Goal: Information Seeking & Learning: Compare options

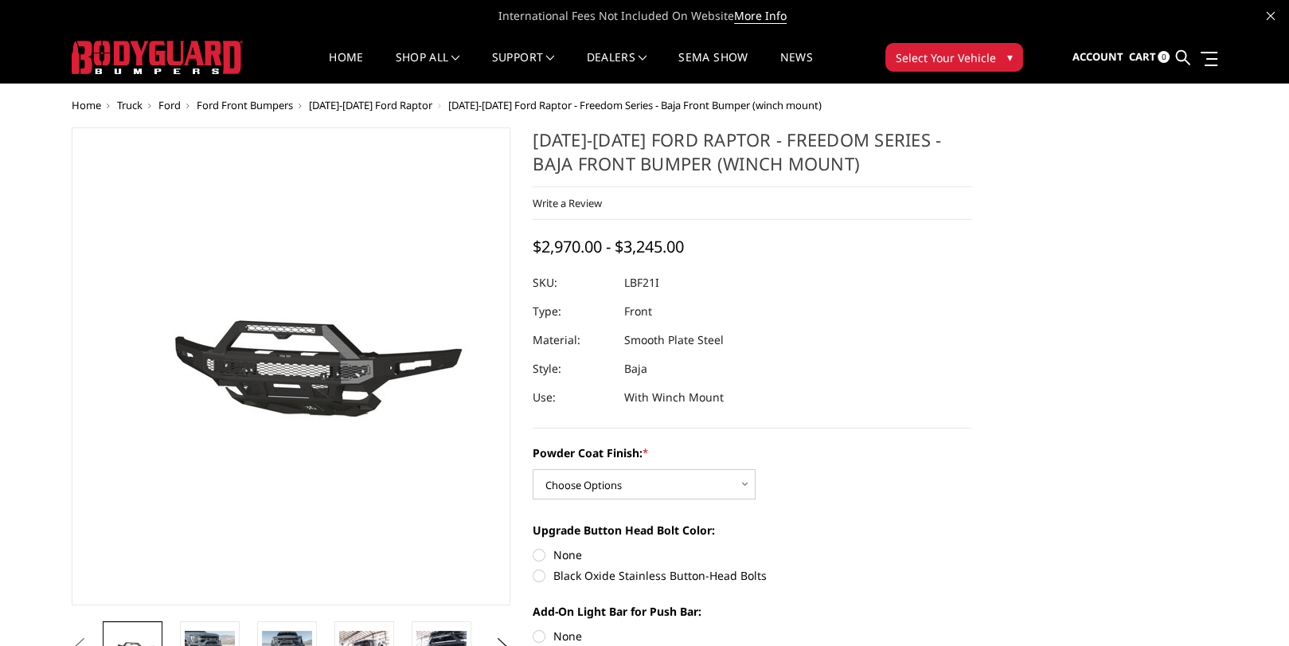
click at [292, 359] on img at bounding box center [289, 366] width 1019 height 477
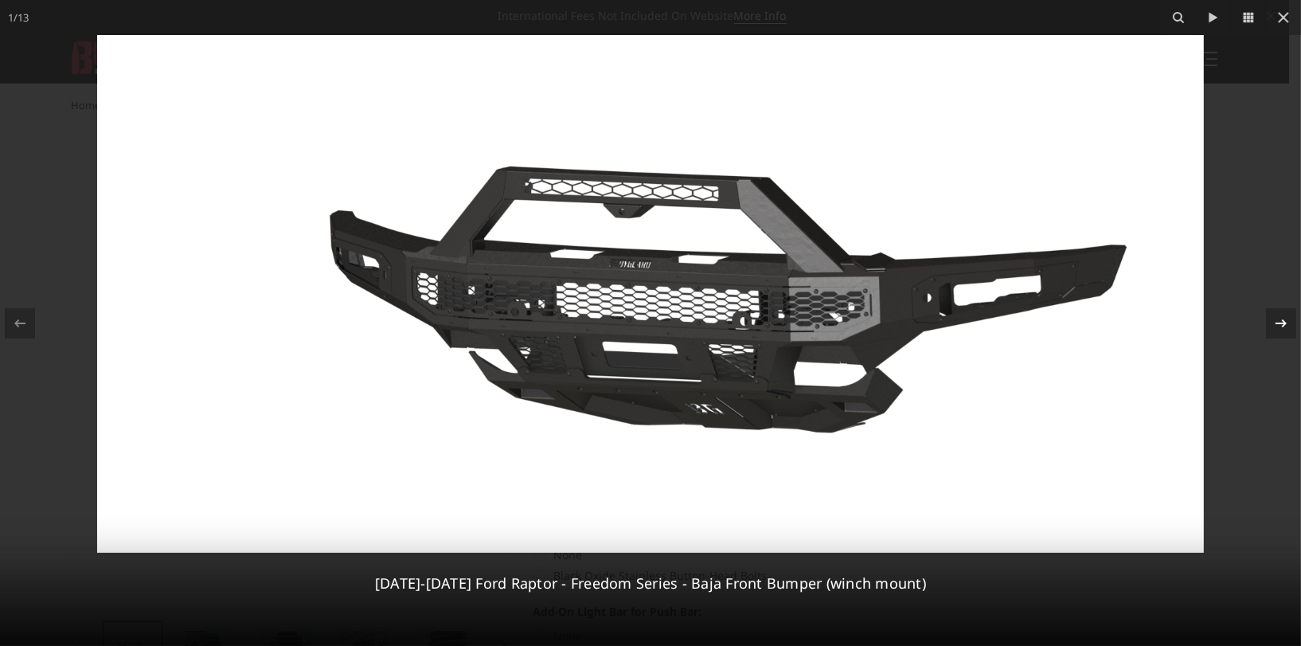
click at [1288, 323] on div at bounding box center [1281, 323] width 30 height 30
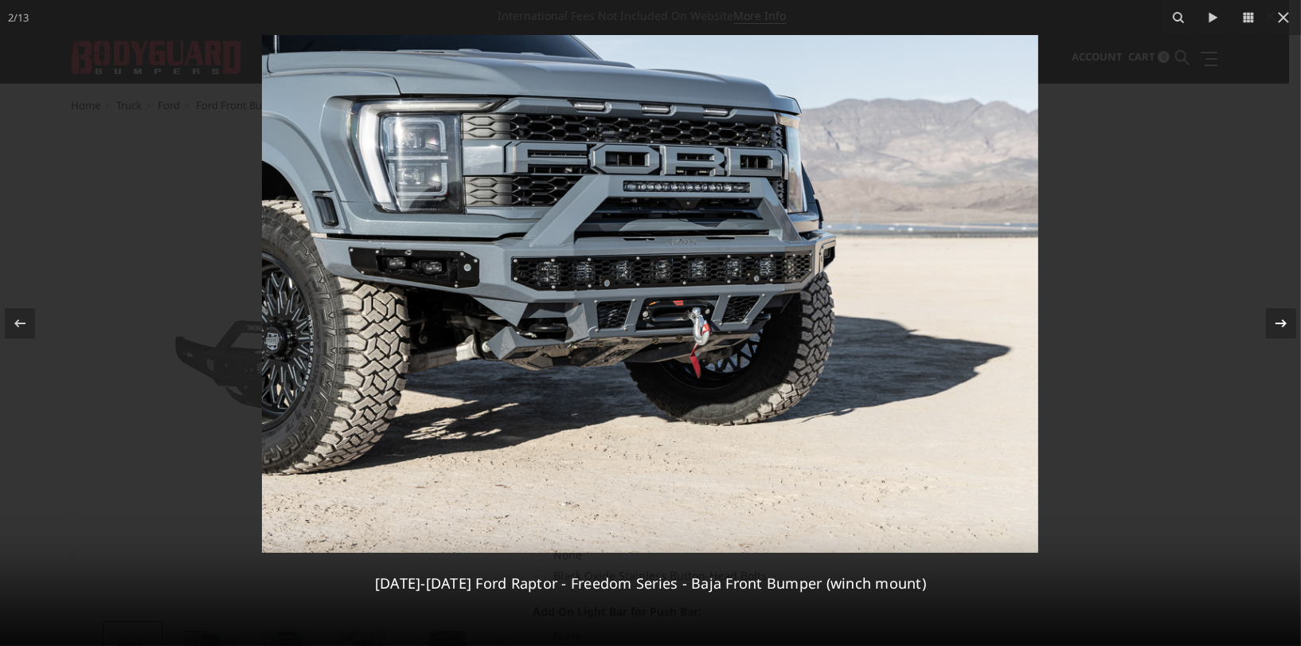
click at [1279, 325] on icon at bounding box center [1280, 323] width 19 height 19
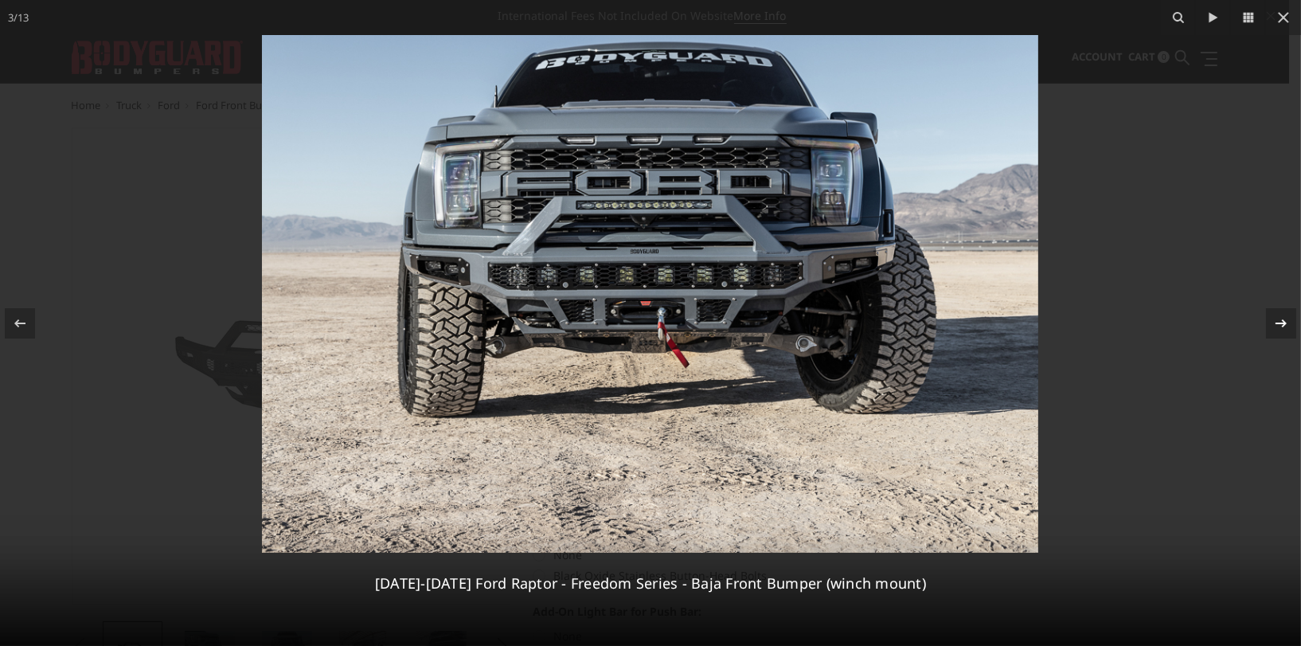
click at [1287, 322] on icon at bounding box center [1280, 323] width 19 height 19
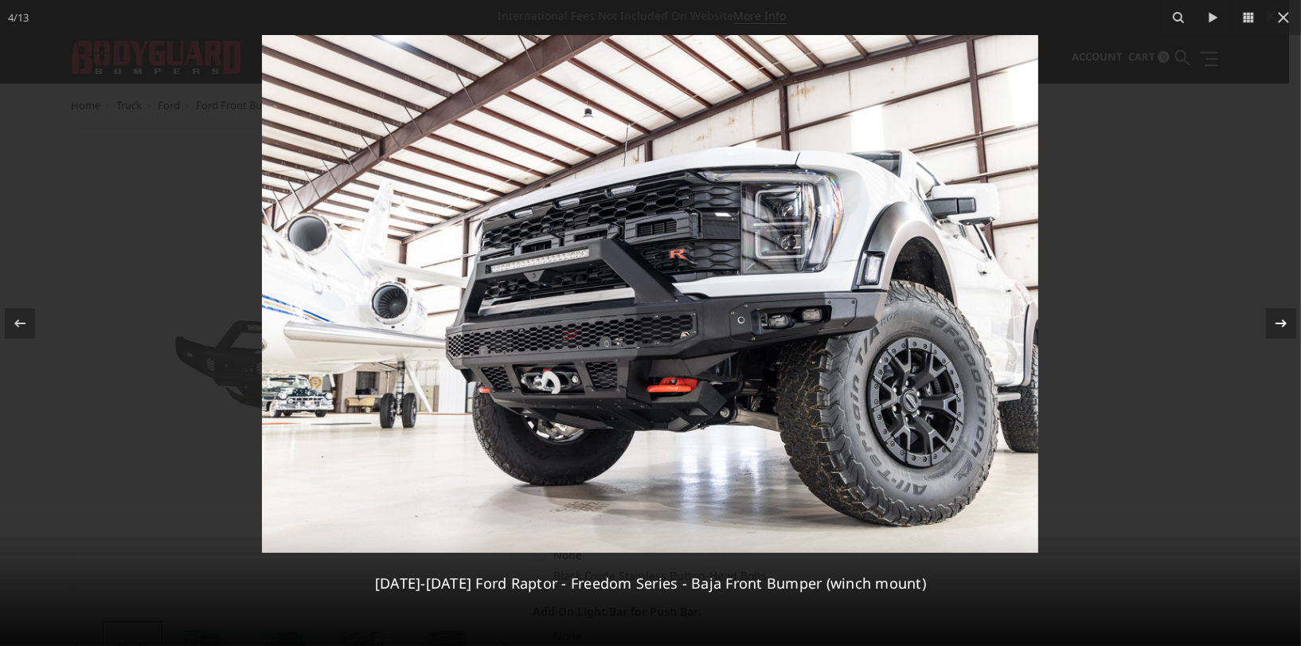
click at [1281, 324] on icon at bounding box center [1280, 323] width 19 height 19
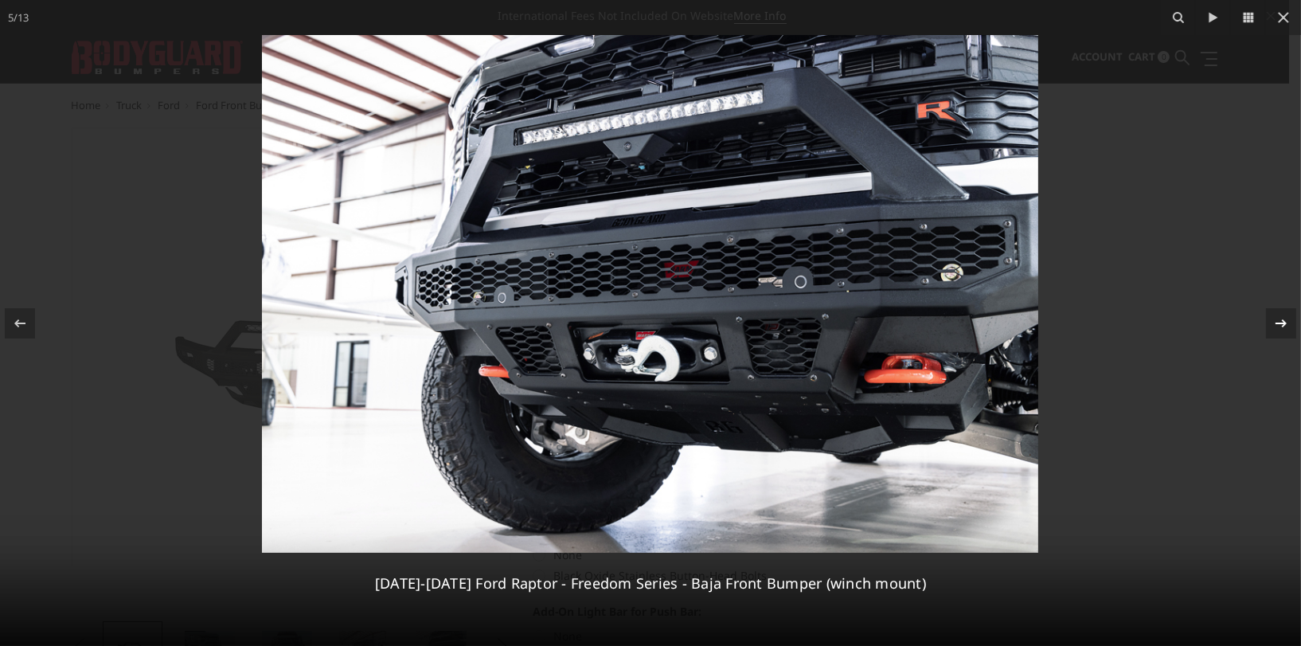
click at [1281, 323] on icon at bounding box center [1280, 322] width 11 height 8
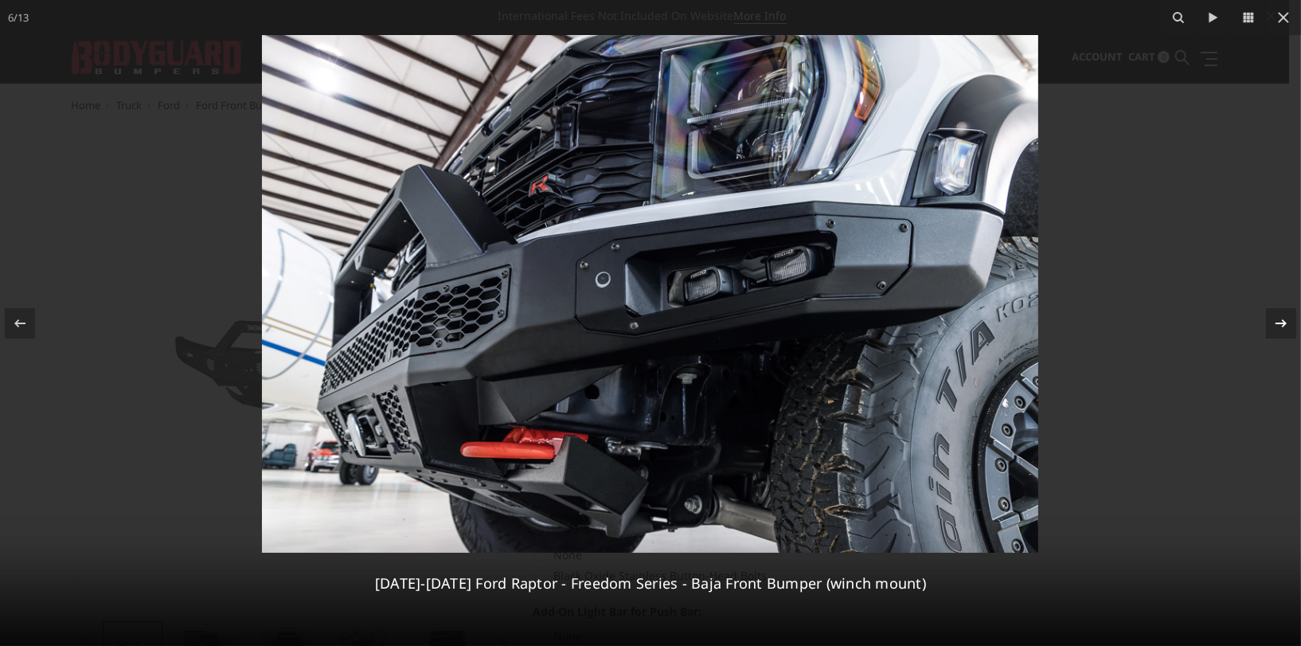
click at [1281, 323] on icon at bounding box center [1280, 322] width 11 height 8
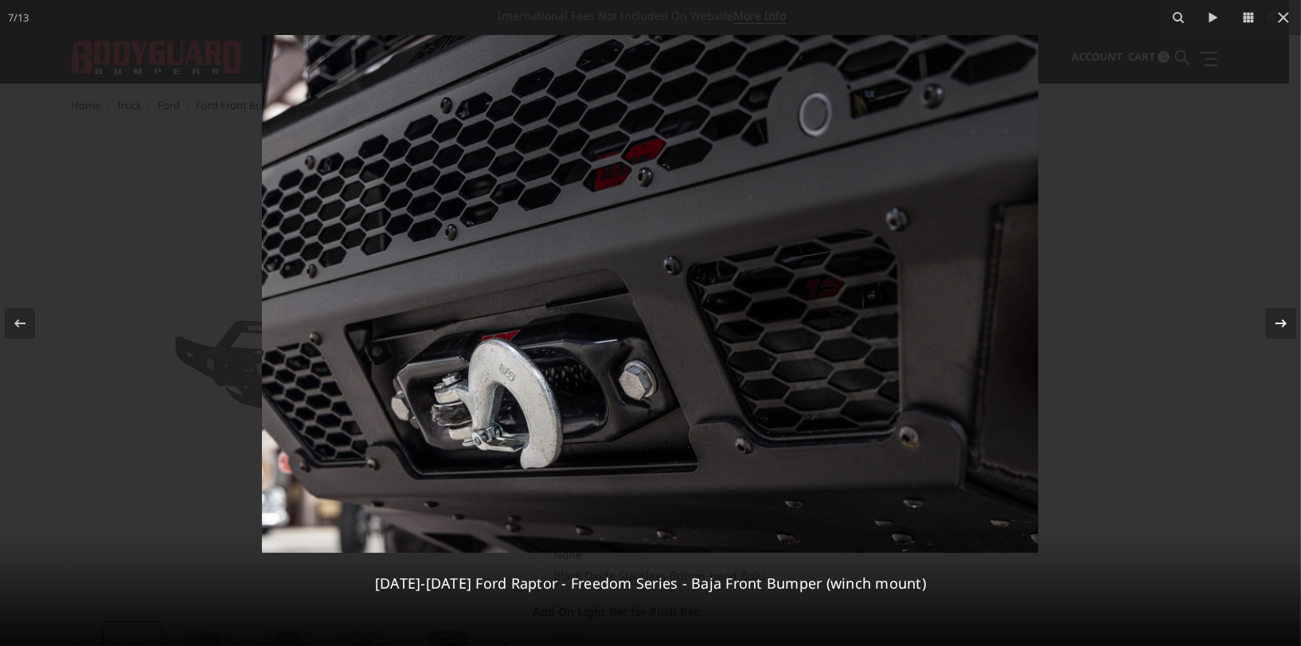
click at [1281, 323] on icon at bounding box center [1280, 322] width 11 height 8
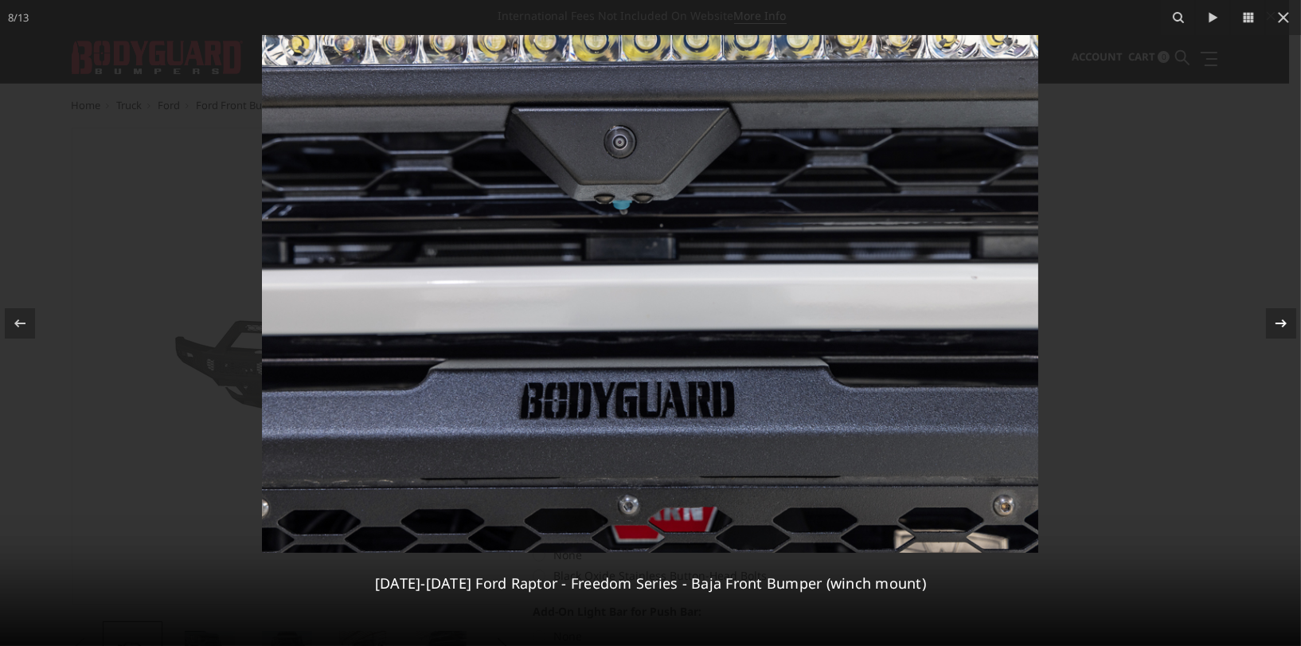
click at [1281, 323] on icon at bounding box center [1280, 322] width 11 height 8
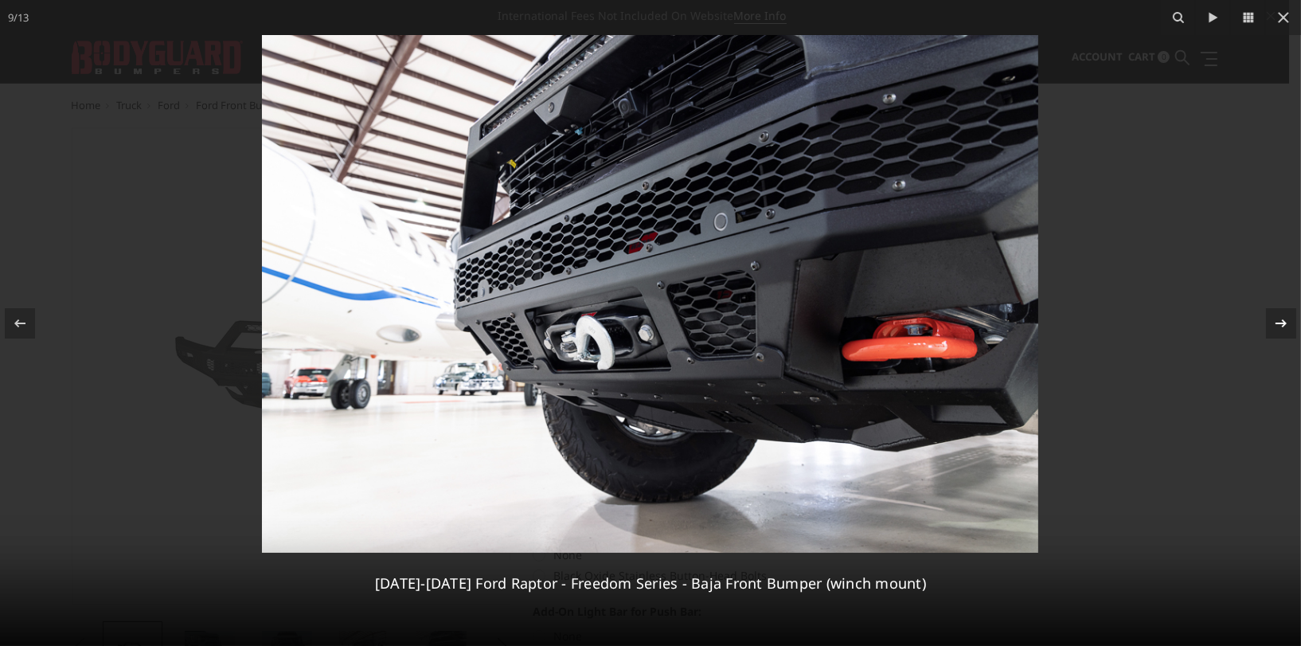
click at [1281, 323] on icon at bounding box center [1280, 322] width 11 height 8
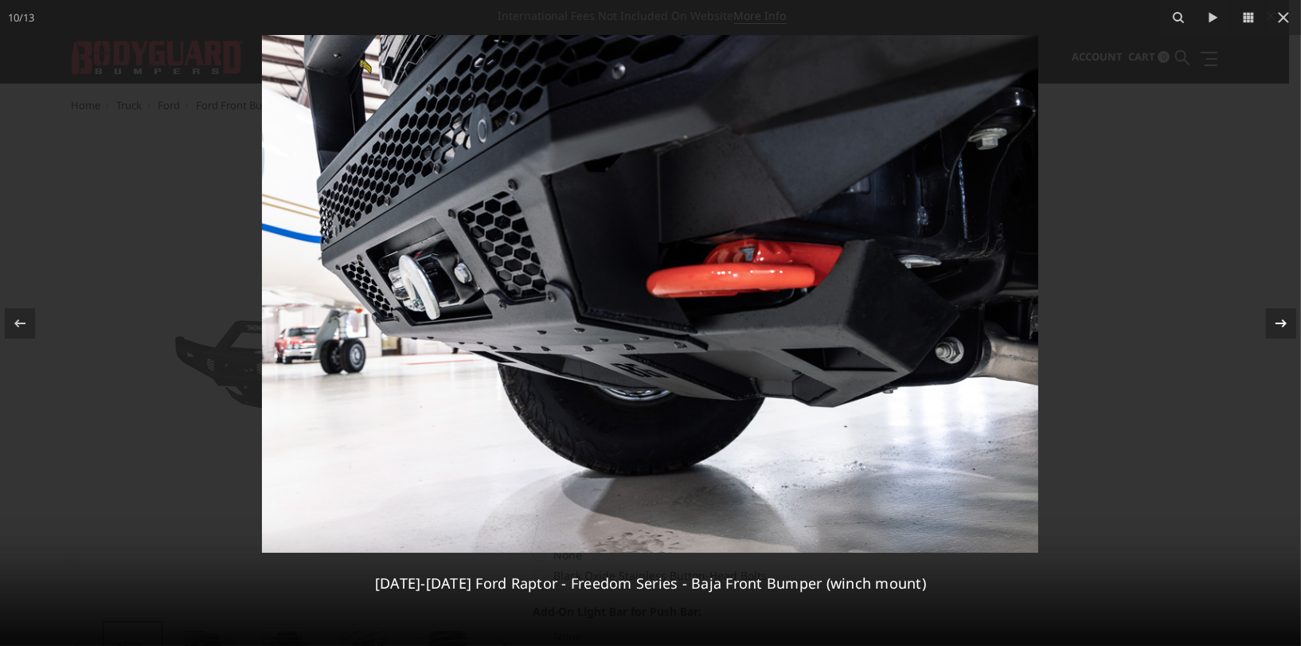
click at [1281, 323] on icon at bounding box center [1280, 322] width 11 height 8
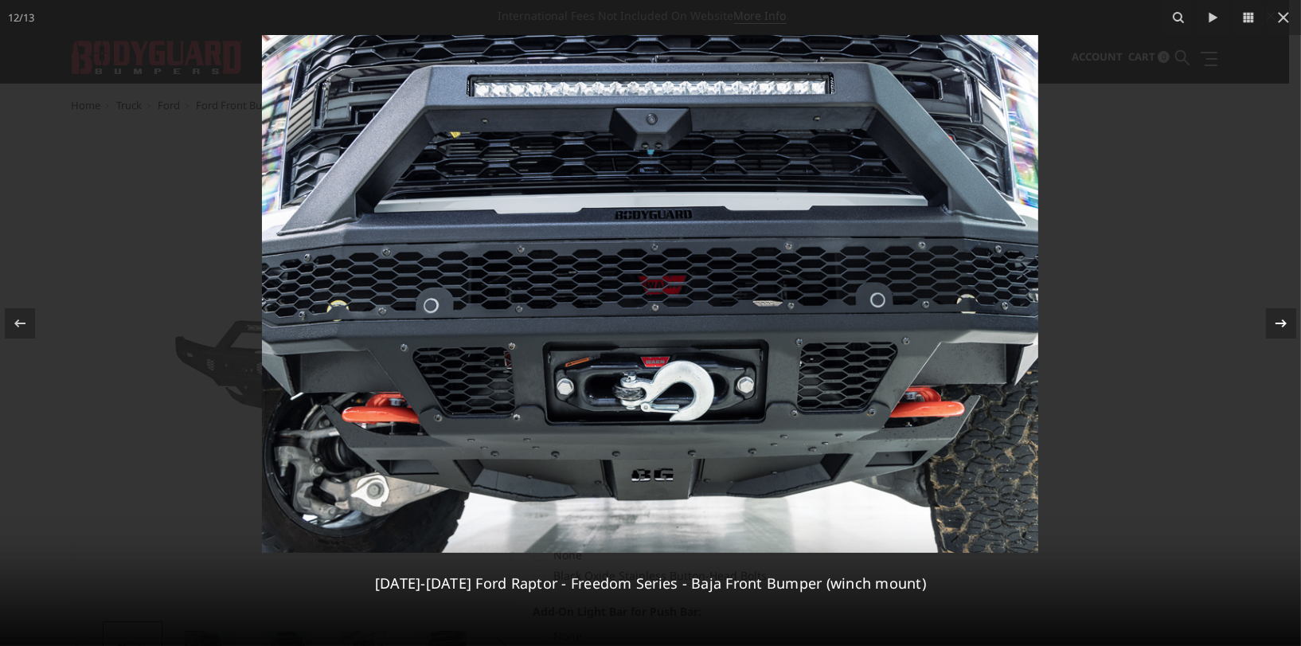
click at [1281, 323] on icon at bounding box center [1280, 322] width 11 height 8
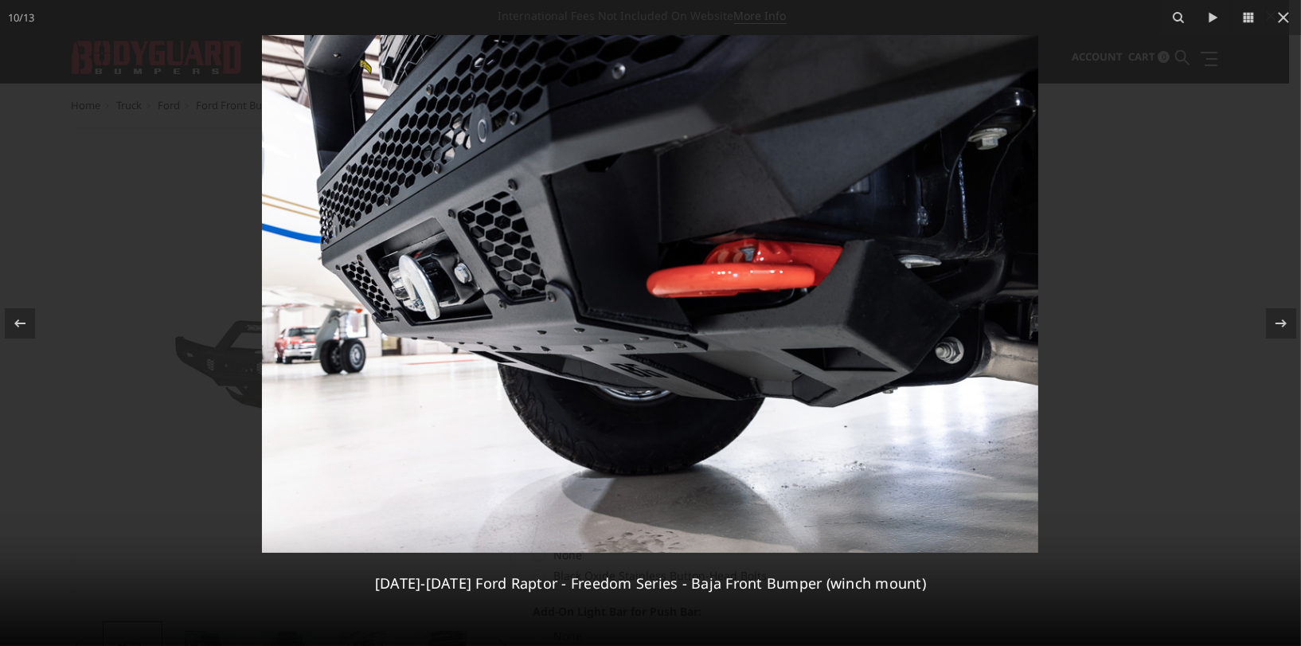
click at [801, 361] on img at bounding box center [650, 293] width 776 height 517
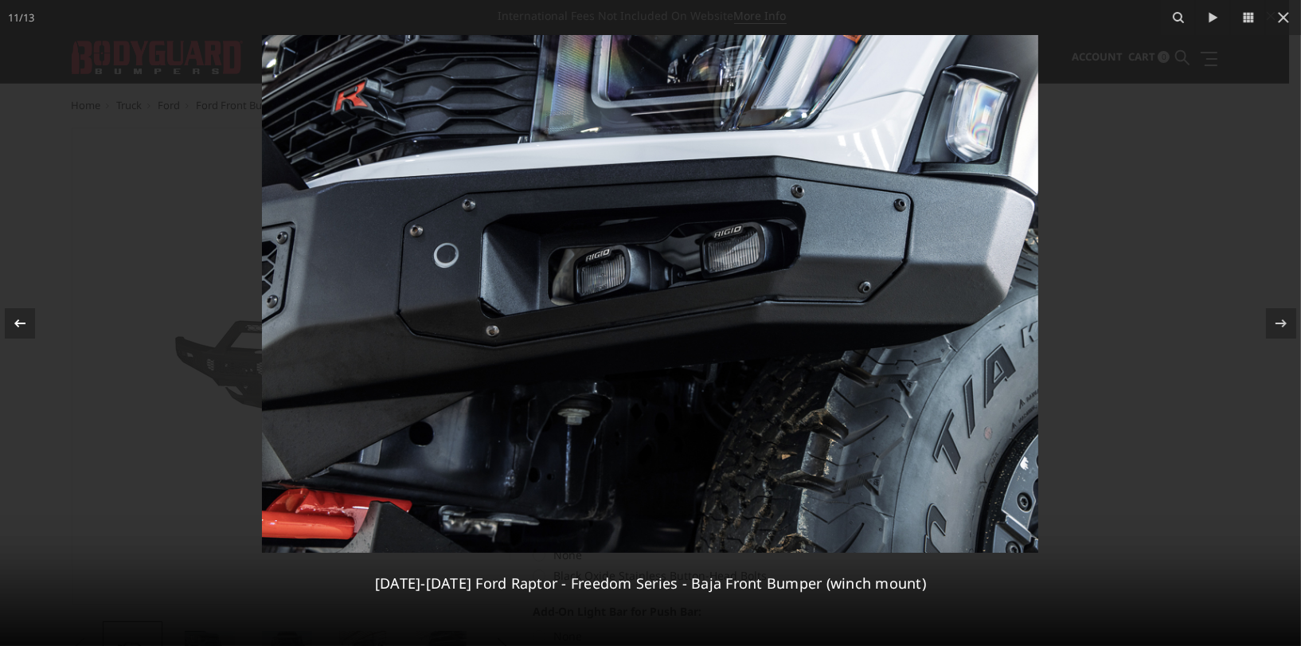
click at [25, 314] on div at bounding box center [20, 323] width 30 height 30
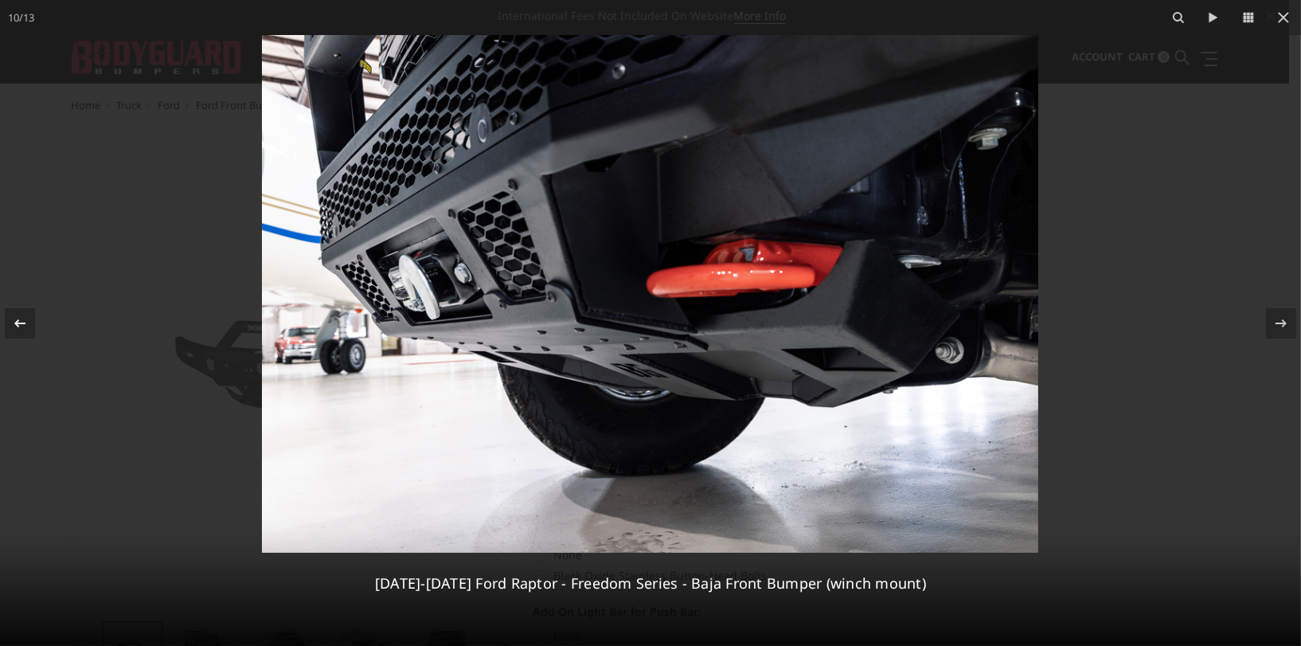
click at [25, 314] on icon at bounding box center [19, 323] width 19 height 19
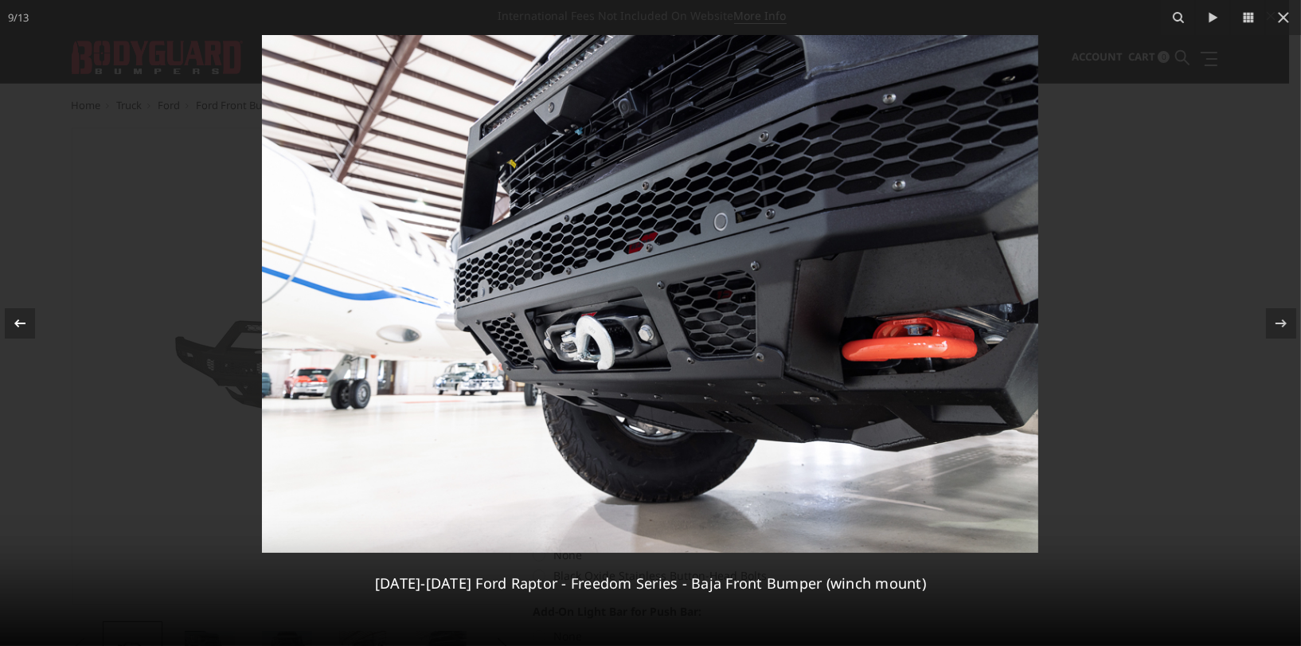
click at [25, 314] on icon at bounding box center [19, 323] width 19 height 19
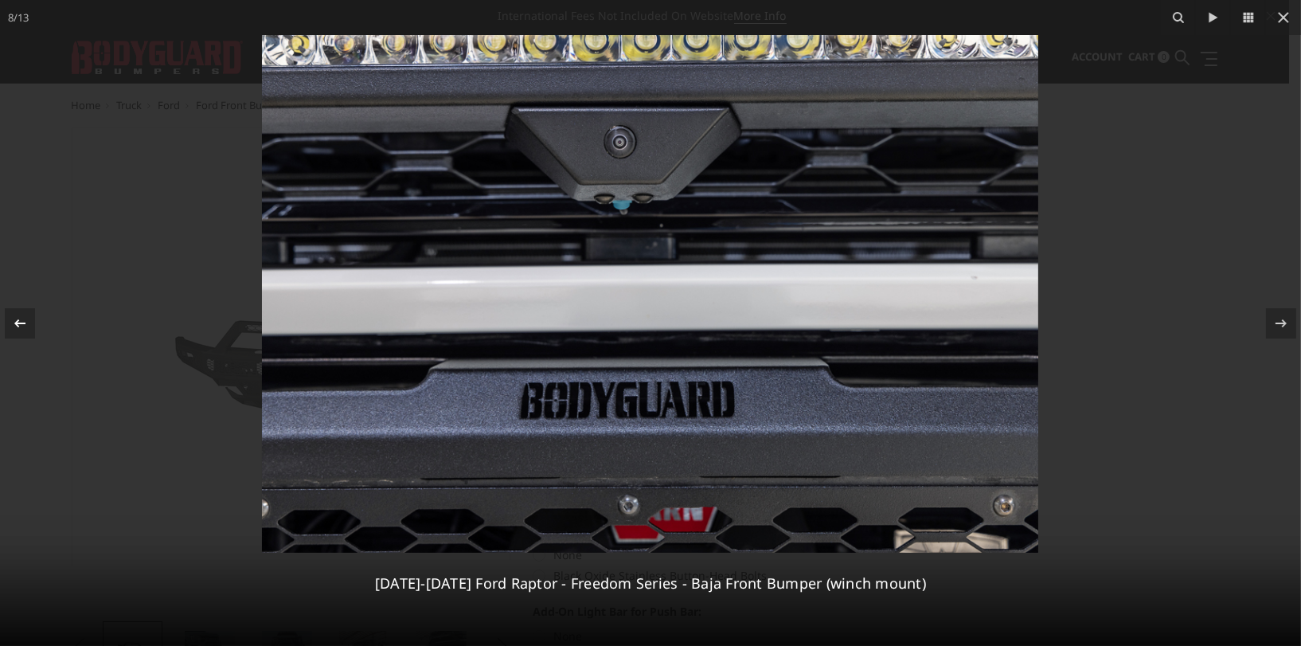
click at [25, 314] on icon at bounding box center [19, 323] width 19 height 19
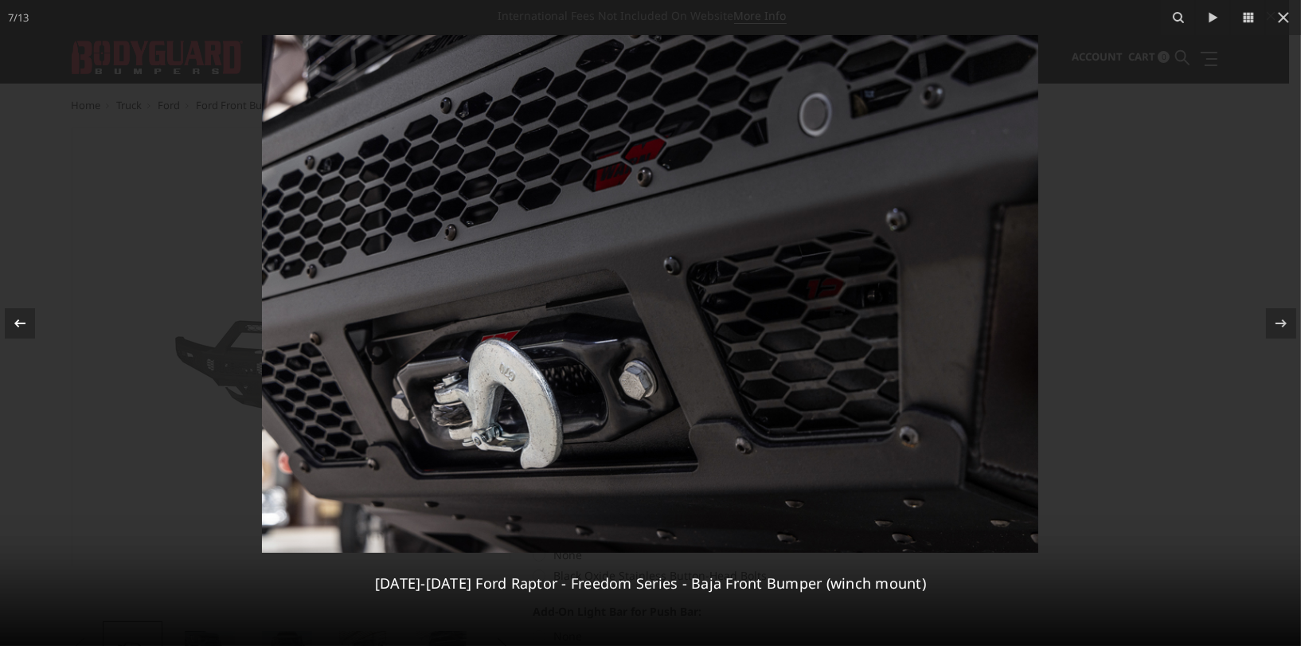
click at [25, 314] on icon at bounding box center [19, 323] width 19 height 19
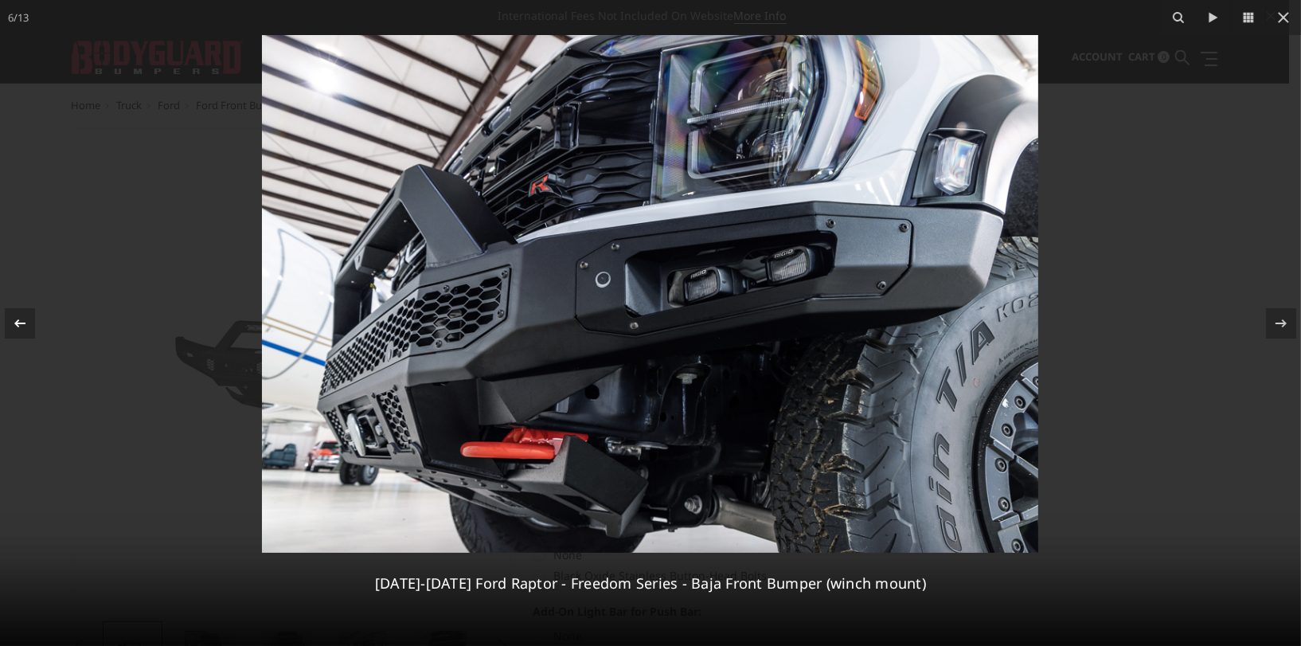
click at [29, 328] on icon at bounding box center [19, 323] width 19 height 19
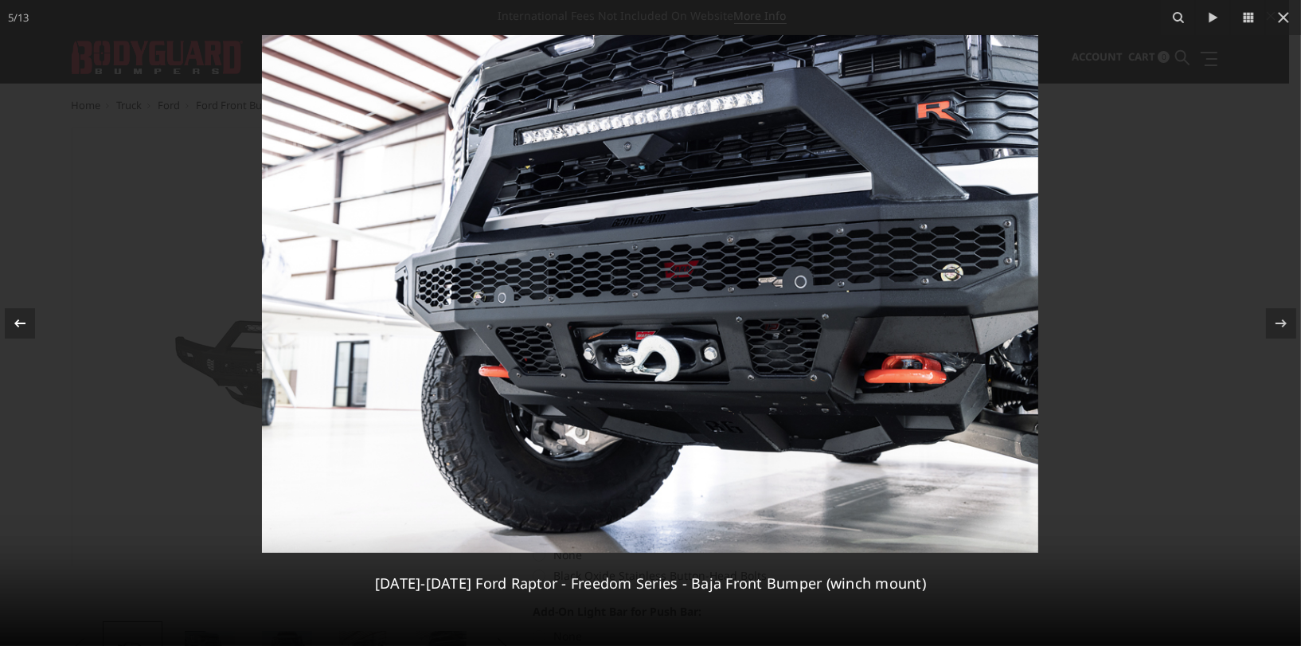
click at [29, 328] on icon at bounding box center [19, 323] width 19 height 19
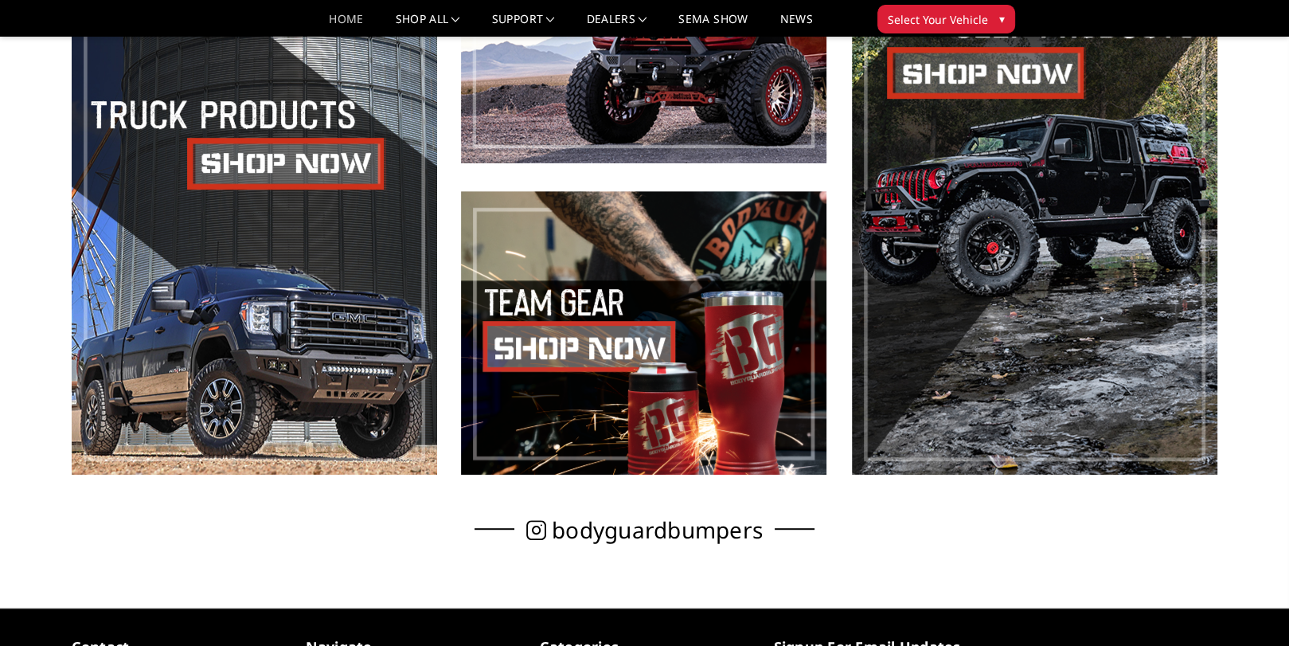
scroll to position [796, 0]
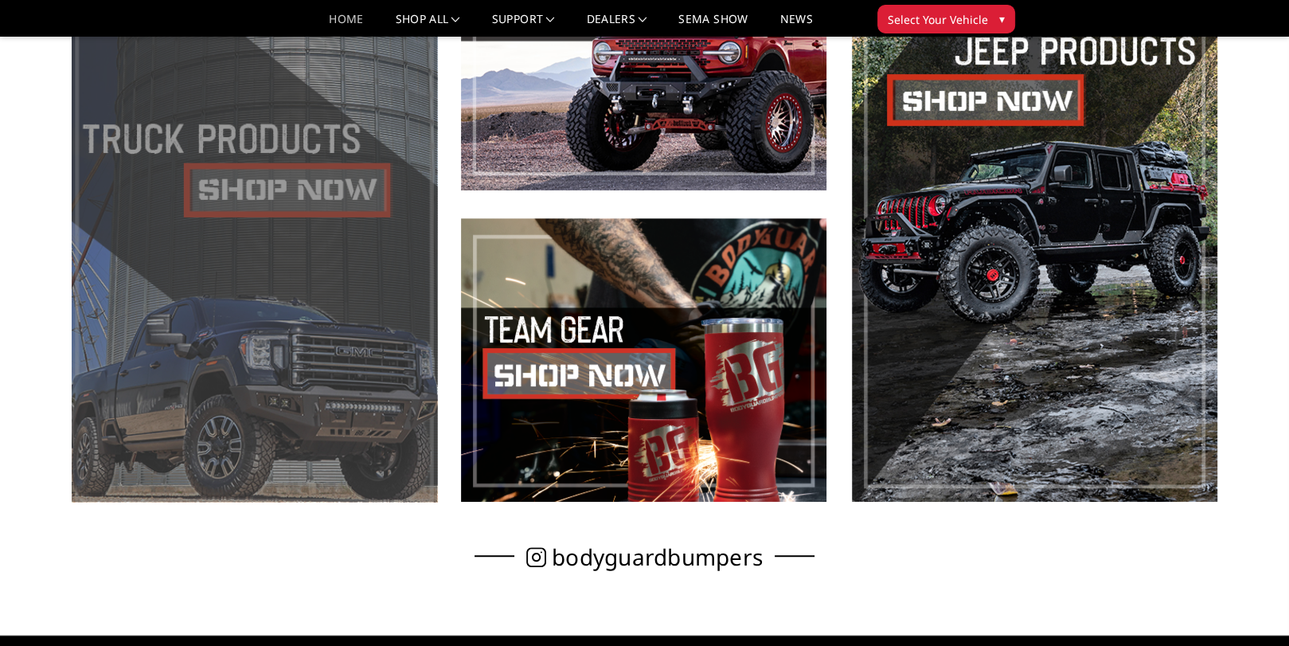
click at [271, 182] on span at bounding box center [254, 204] width 365 height 595
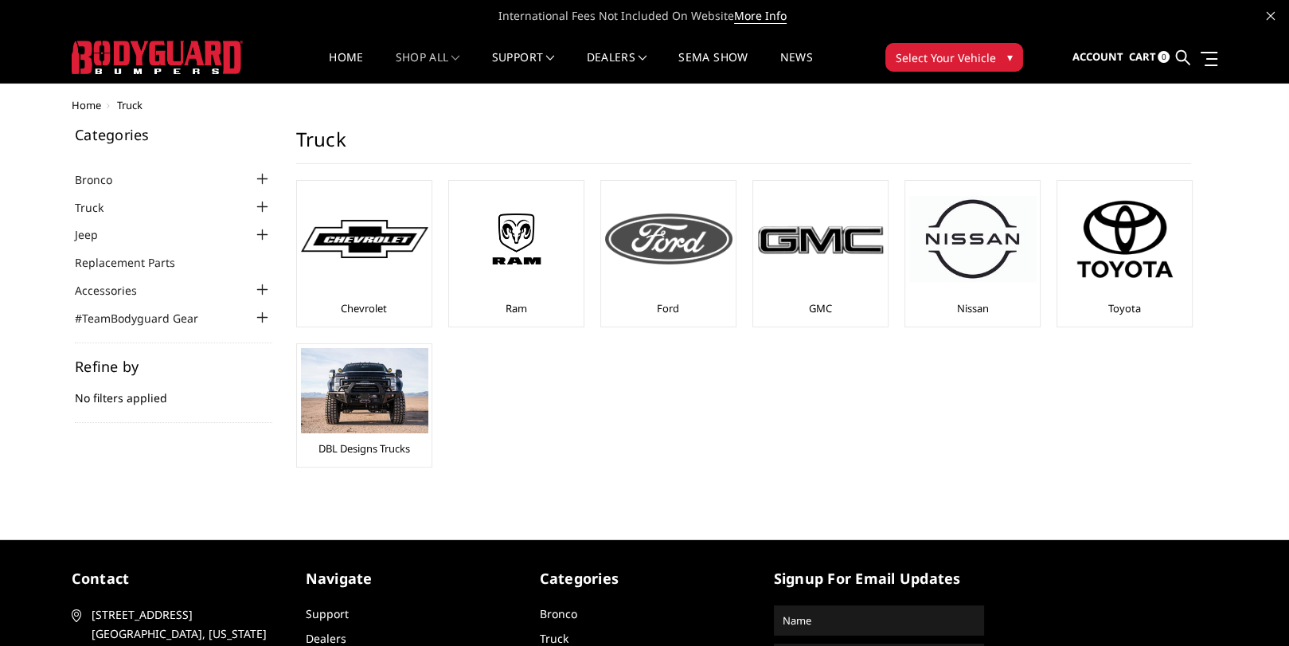
click at [673, 263] on img at bounding box center [668, 238] width 127 height 51
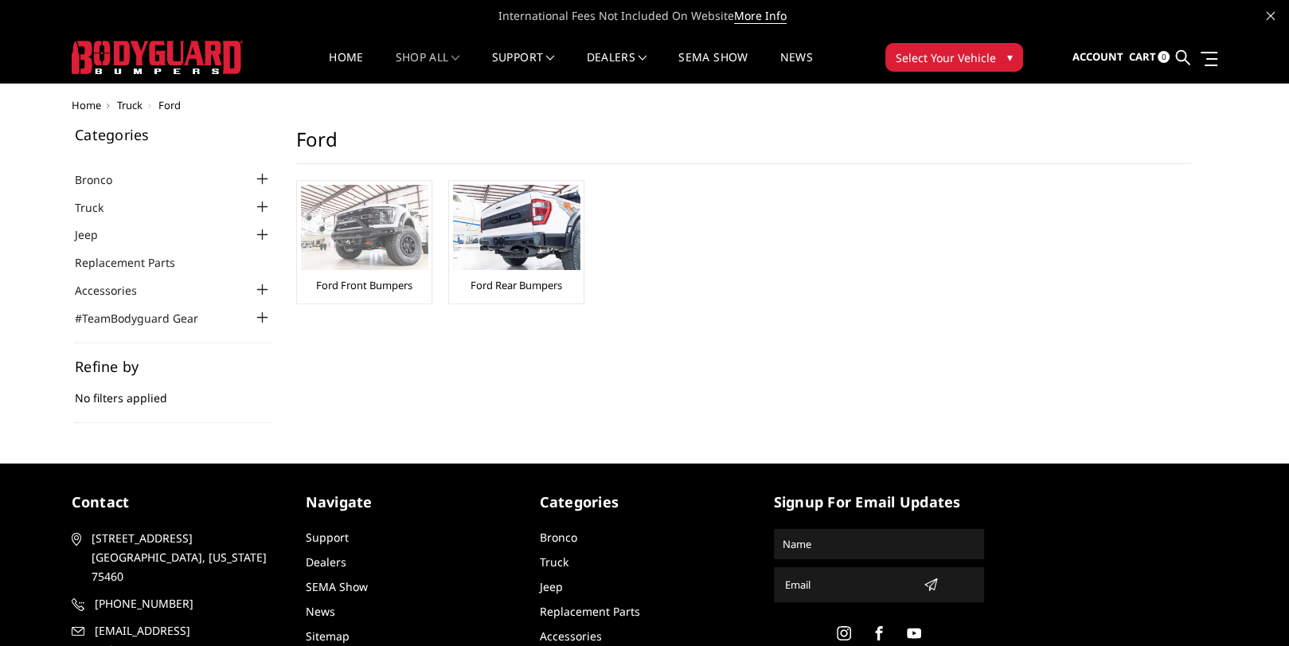
click at [380, 258] on img at bounding box center [364, 227] width 127 height 85
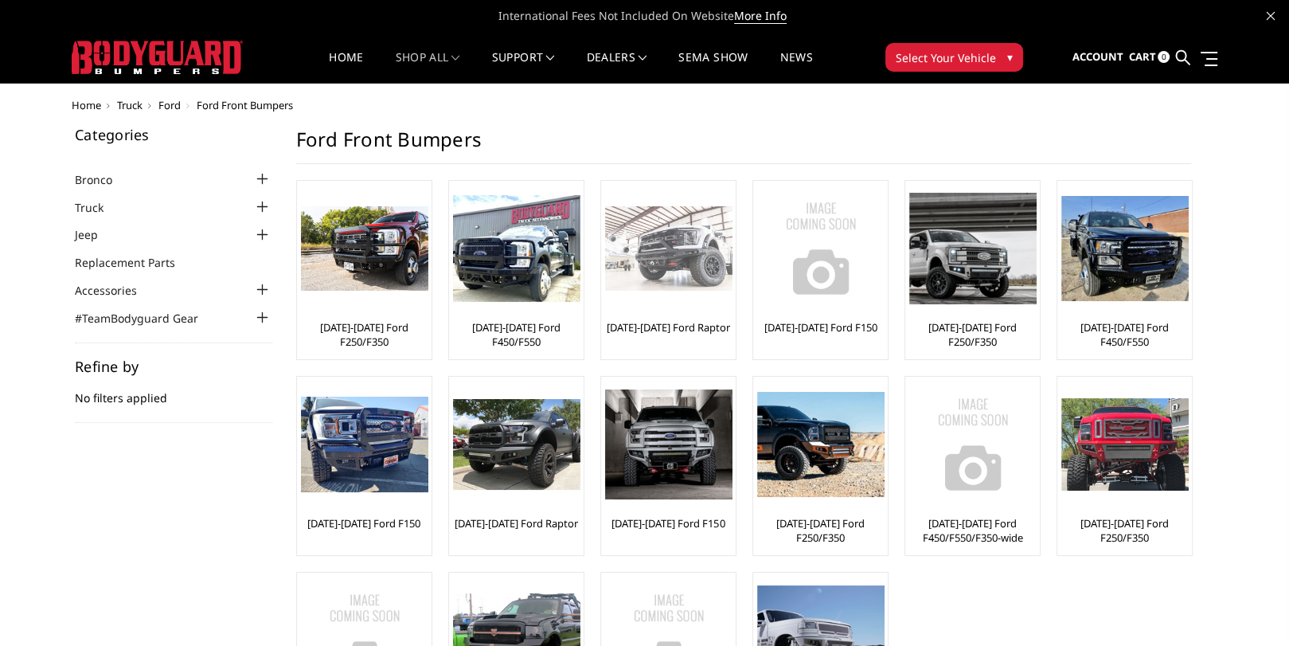
click at [657, 250] on img at bounding box center [668, 248] width 127 height 85
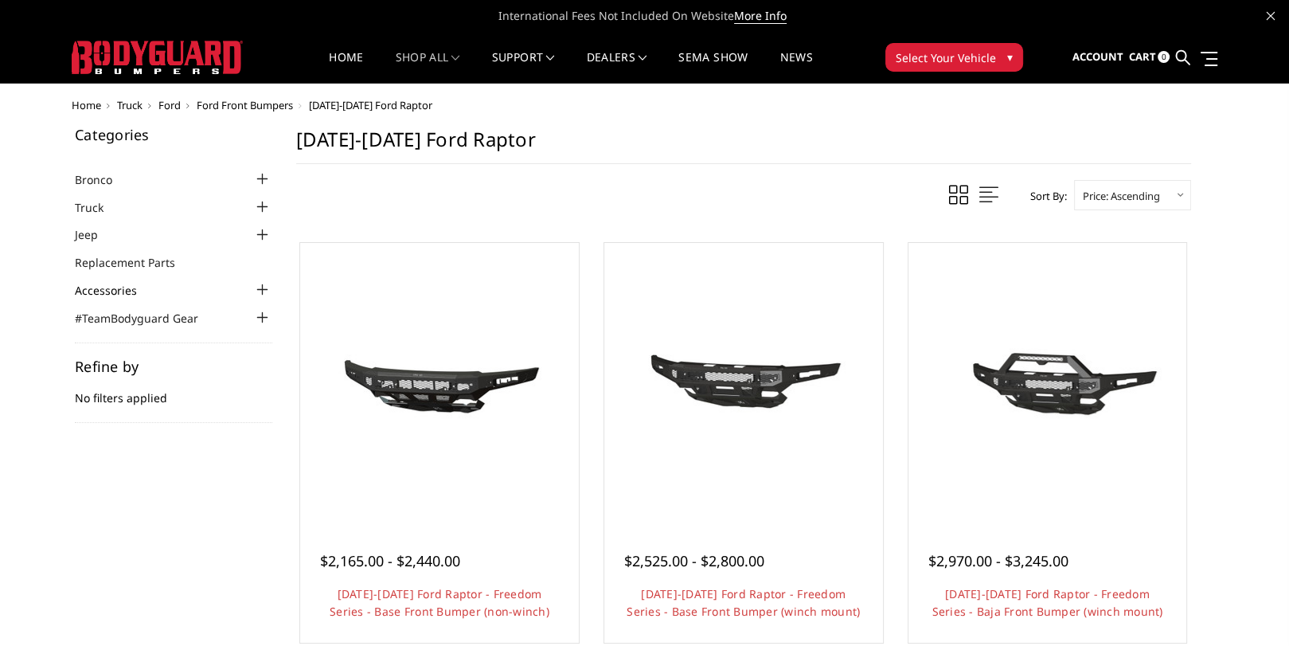
click at [137, 285] on link "Accessories" at bounding box center [116, 290] width 82 height 17
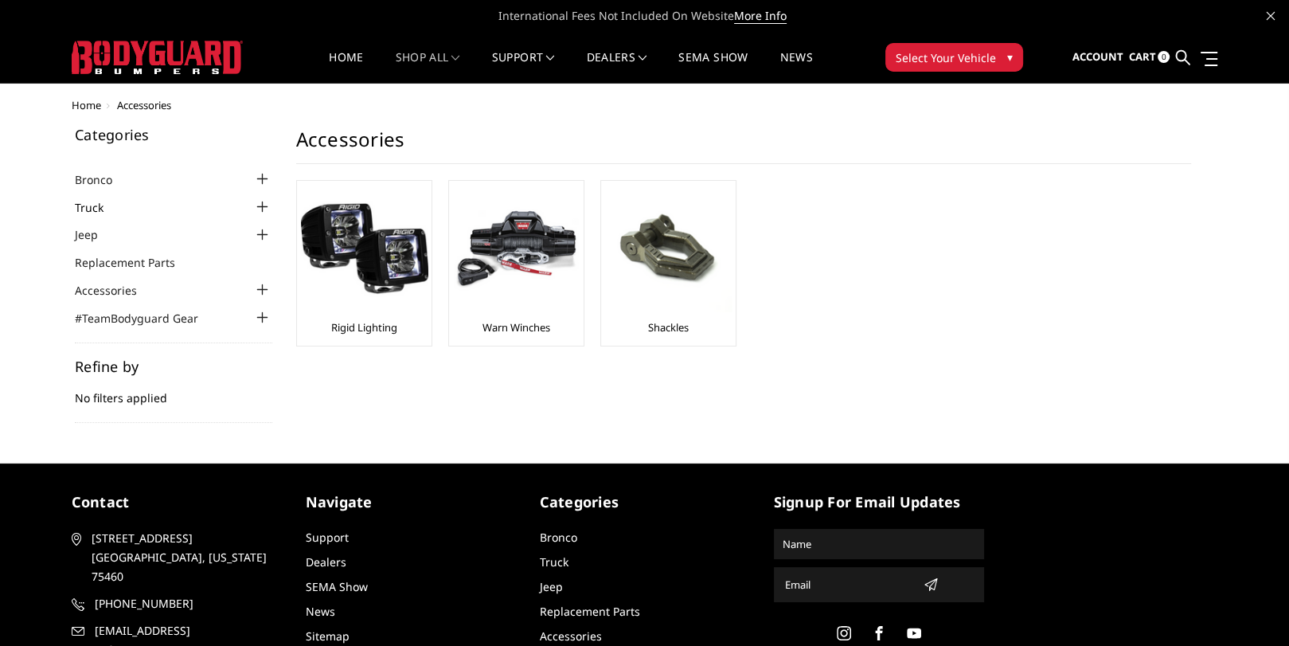
click at [103, 208] on link "Truck" at bounding box center [99, 207] width 49 height 17
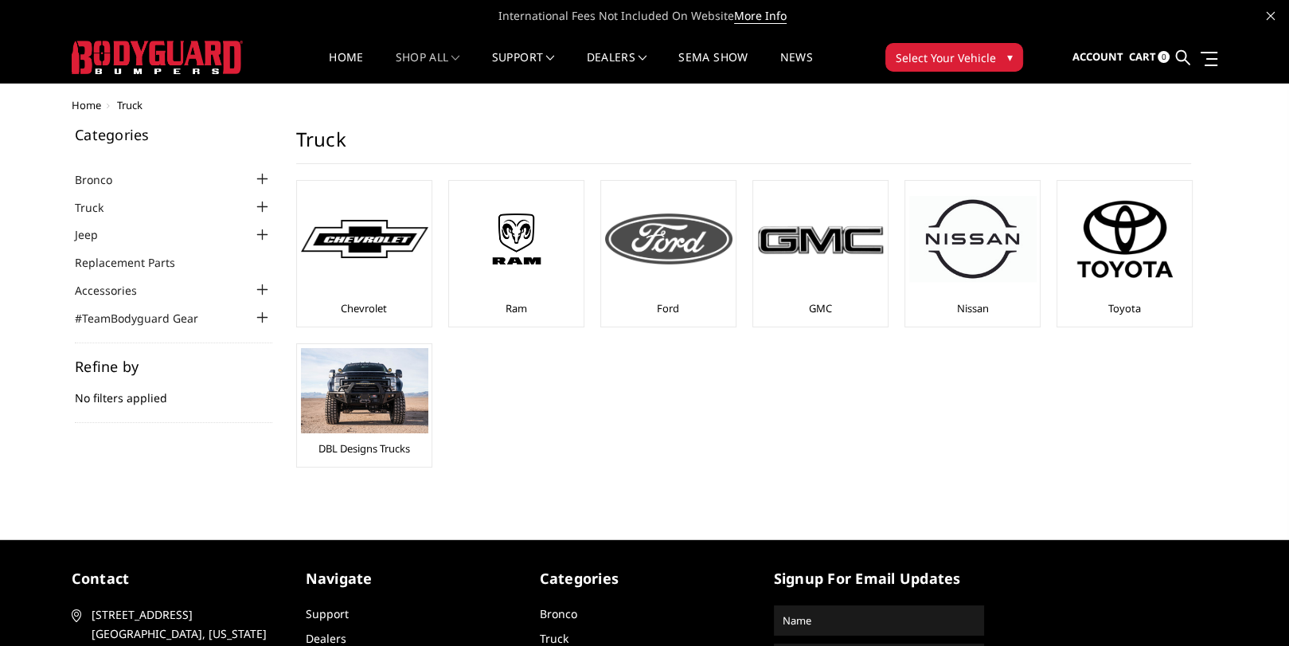
click at [649, 260] on img at bounding box center [668, 238] width 127 height 51
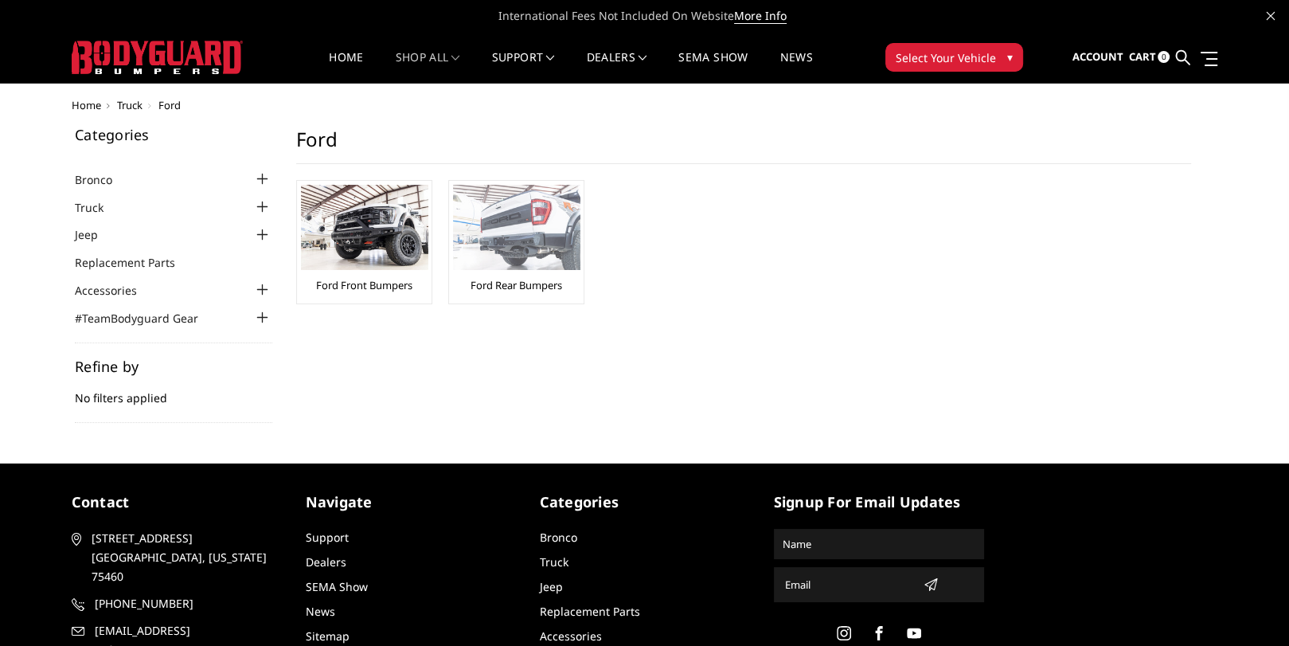
click at [526, 279] on link "Ford Rear Bumpers" at bounding box center [516, 285] width 92 height 14
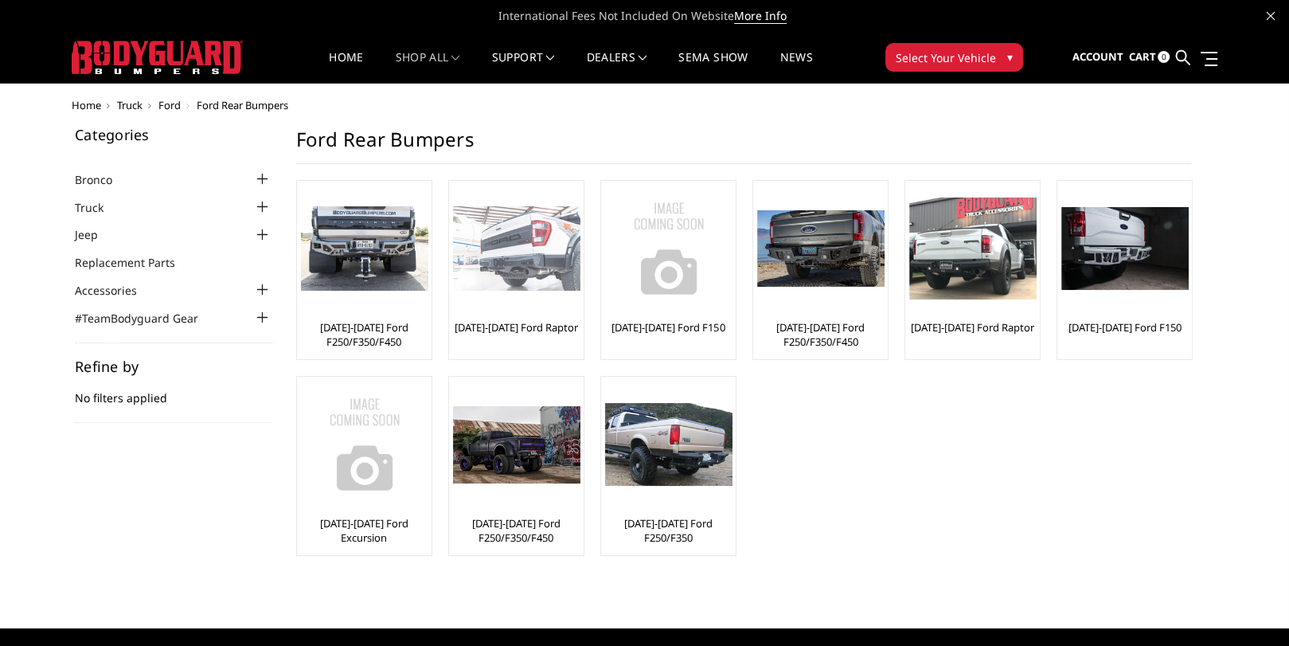
click at [543, 324] on link "[DATE]-[DATE] Ford Raptor" at bounding box center [515, 327] width 123 height 14
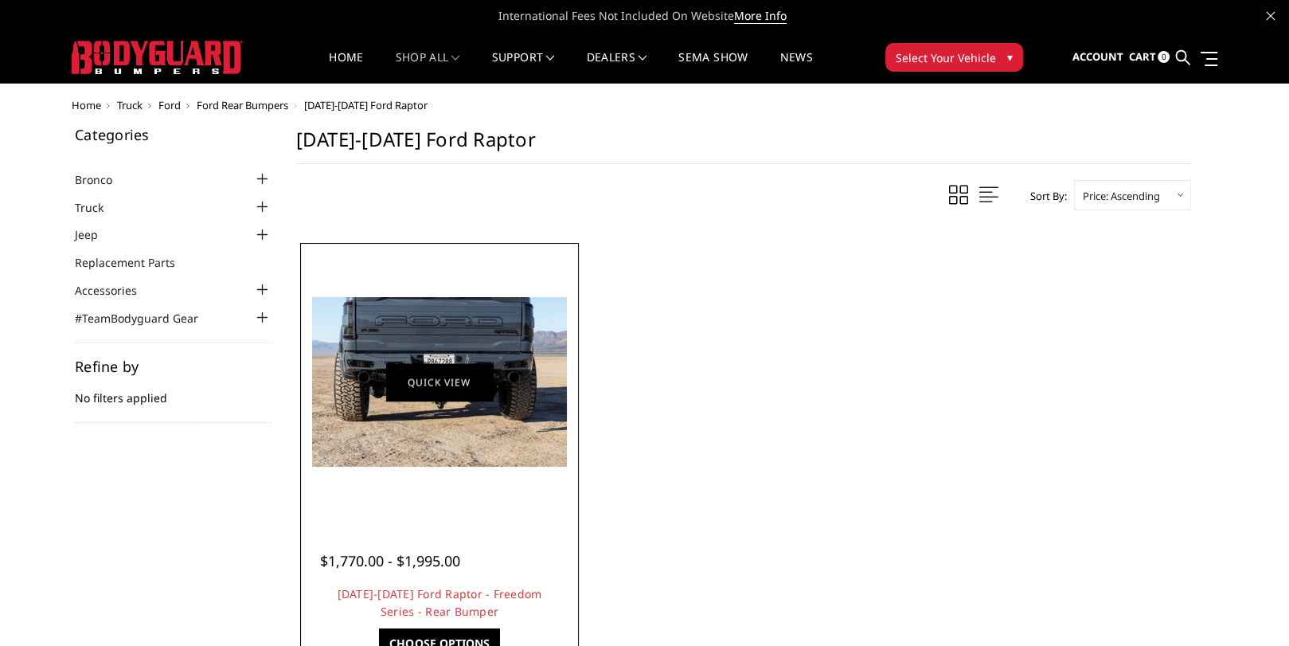
click at [443, 384] on link "Quick view" at bounding box center [439, 381] width 107 height 37
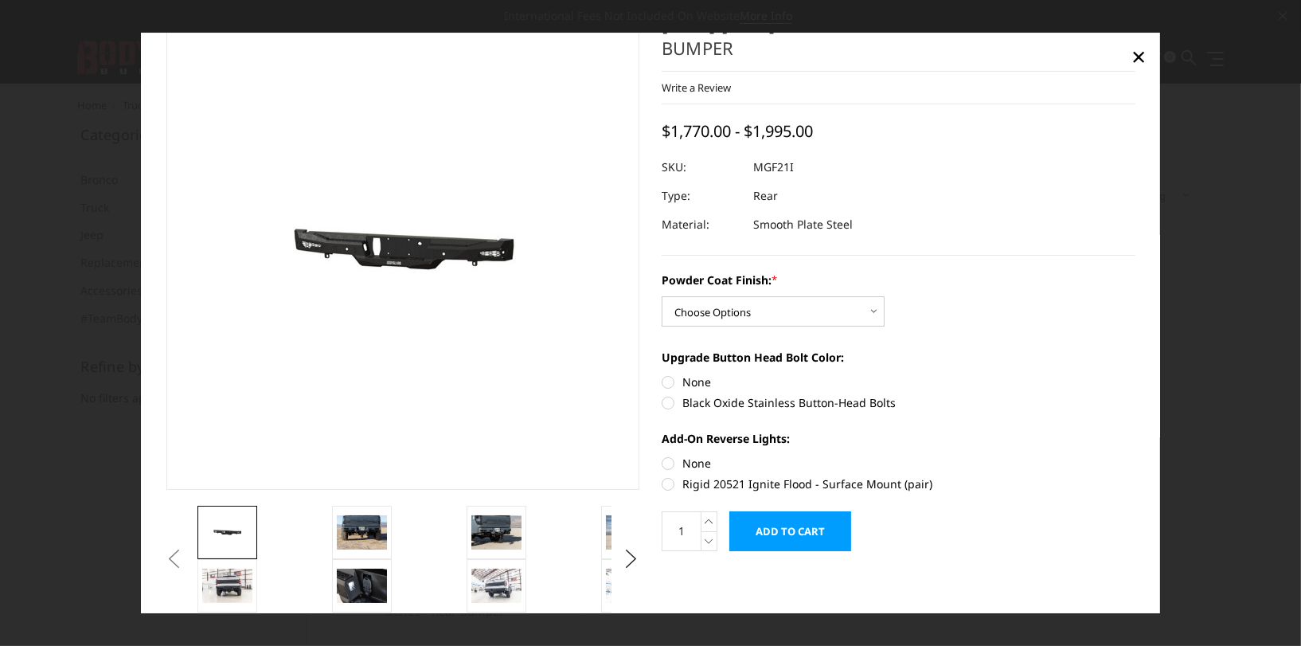
scroll to position [69, 0]
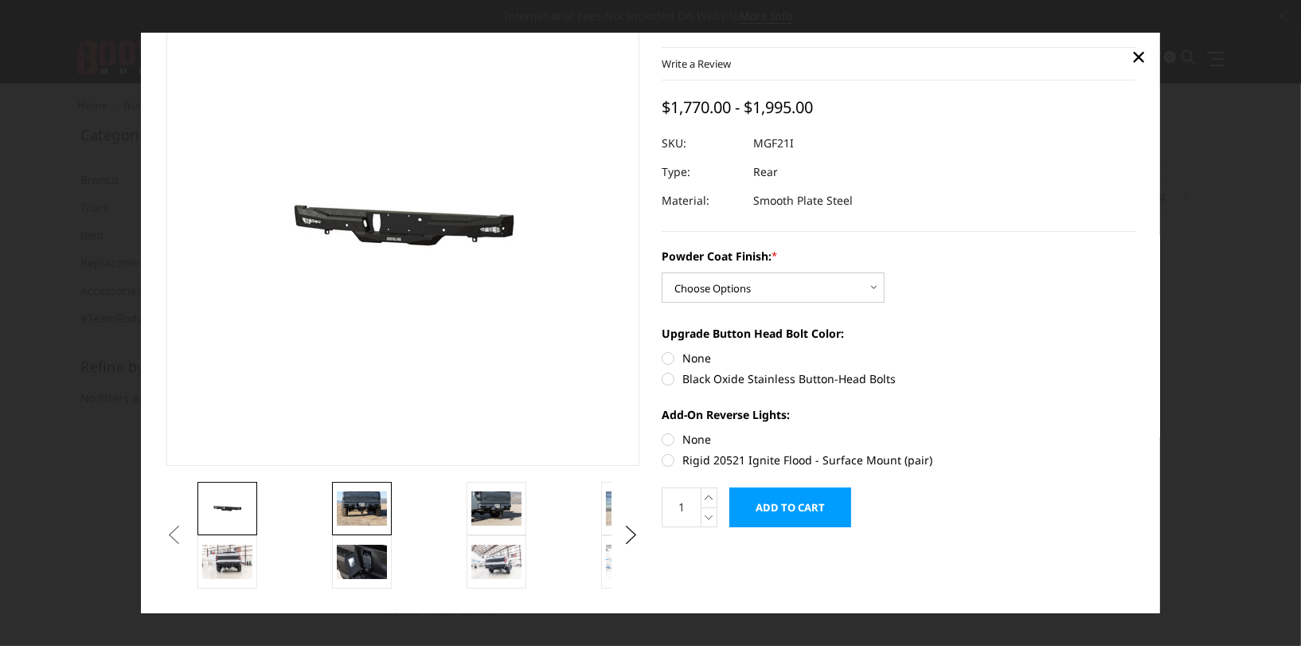
click at [376, 507] on img at bounding box center [362, 508] width 50 height 33
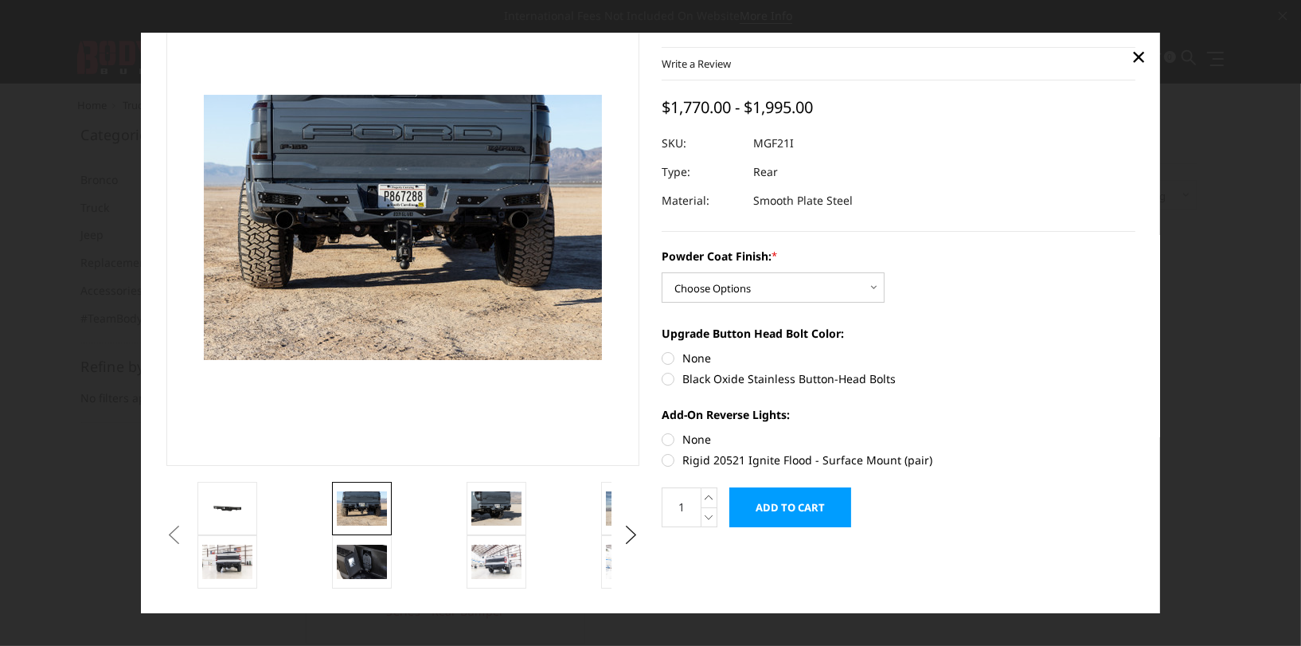
scroll to position [31, 0]
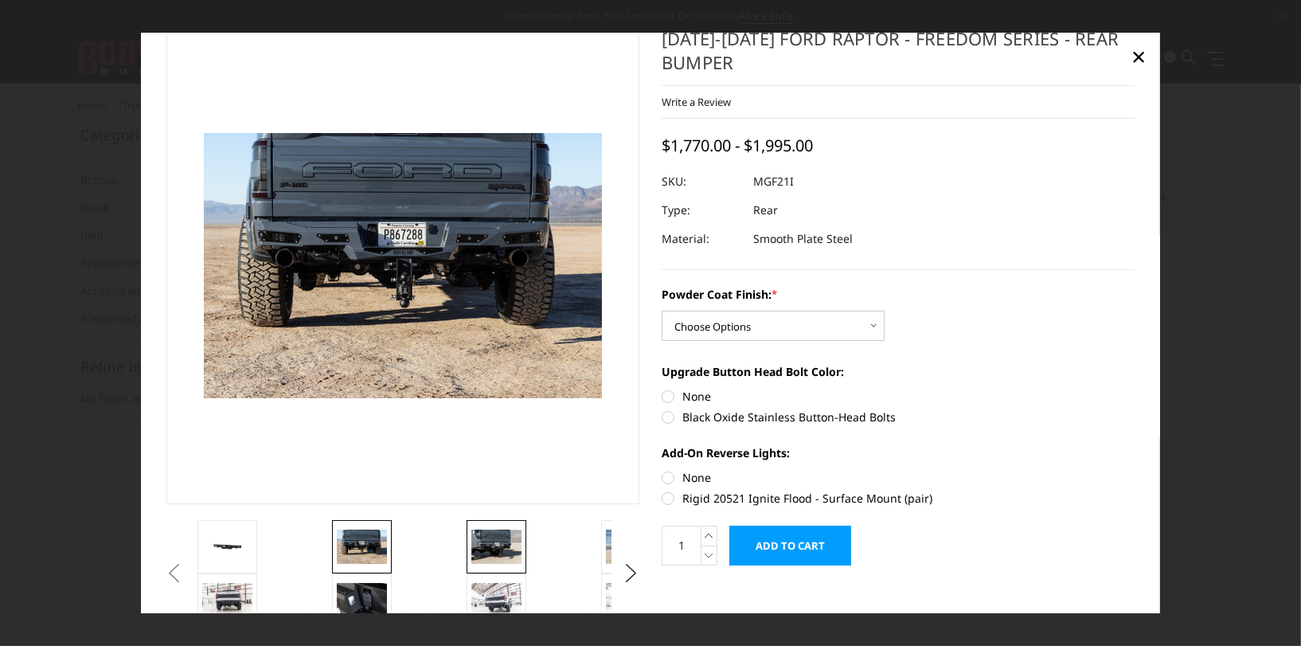
click at [483, 544] on img at bounding box center [496, 546] width 50 height 33
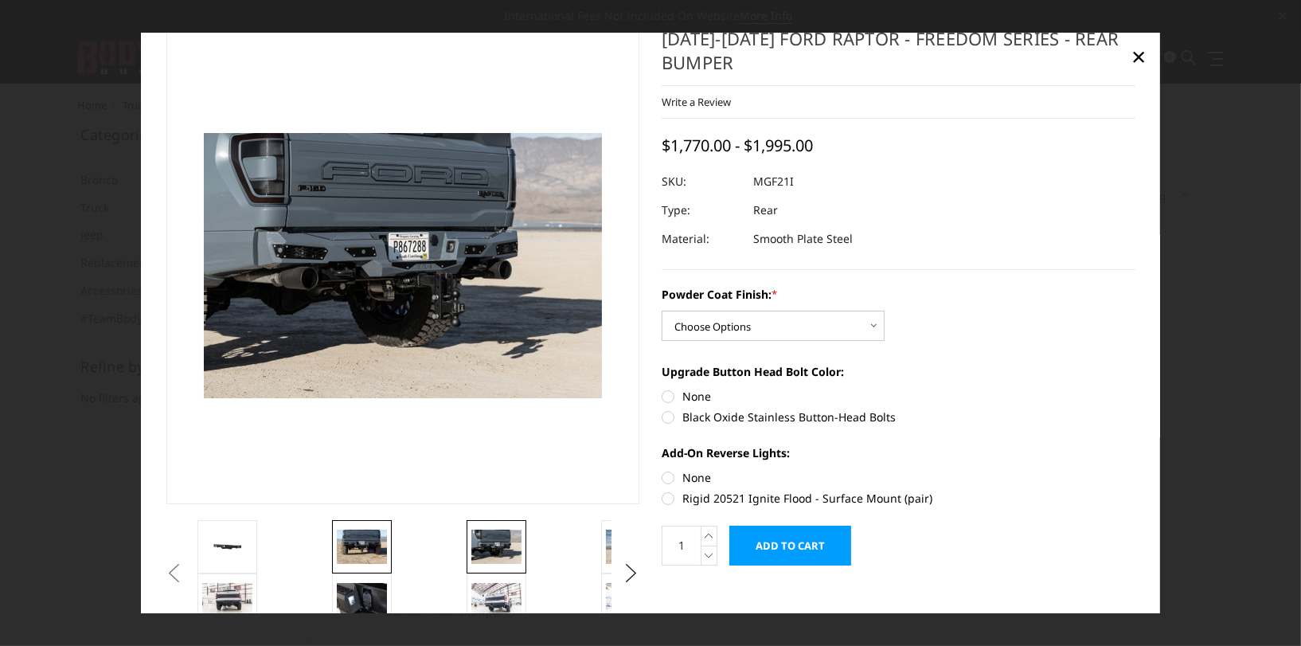
drag, startPoint x: 365, startPoint y: 548, endPoint x: 376, endPoint y: 551, distance: 11.4
click at [365, 548] on img at bounding box center [362, 546] width 50 height 33
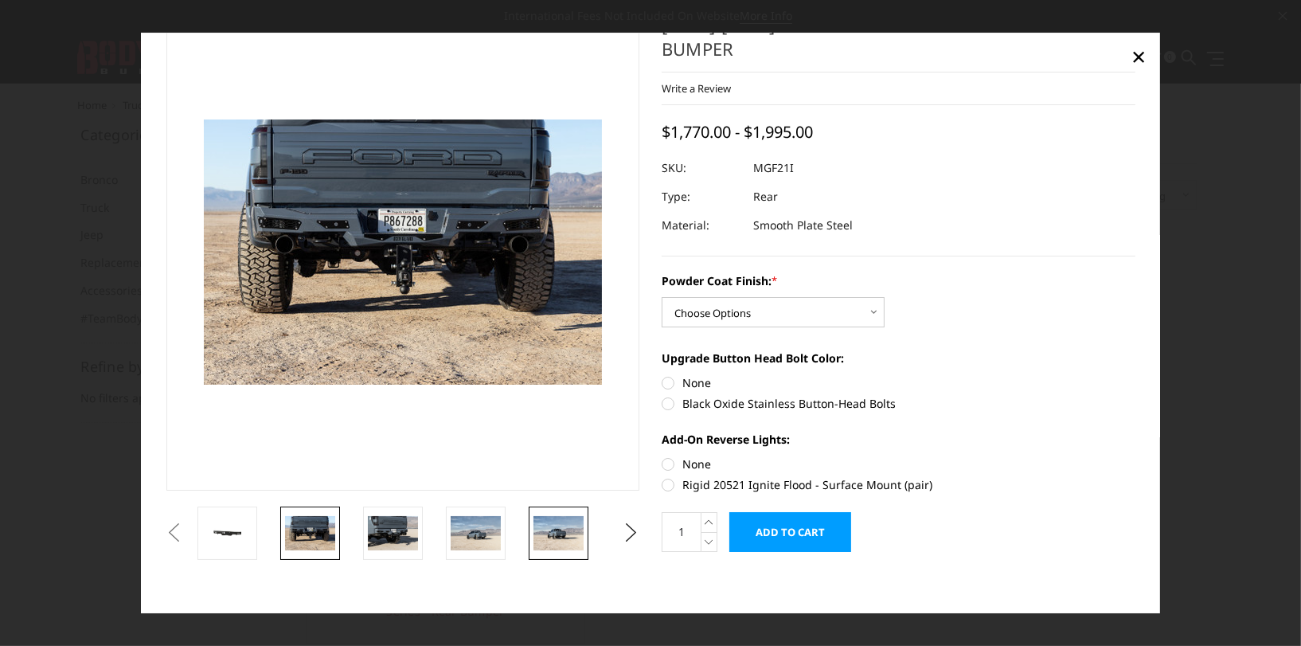
scroll to position [47, 0]
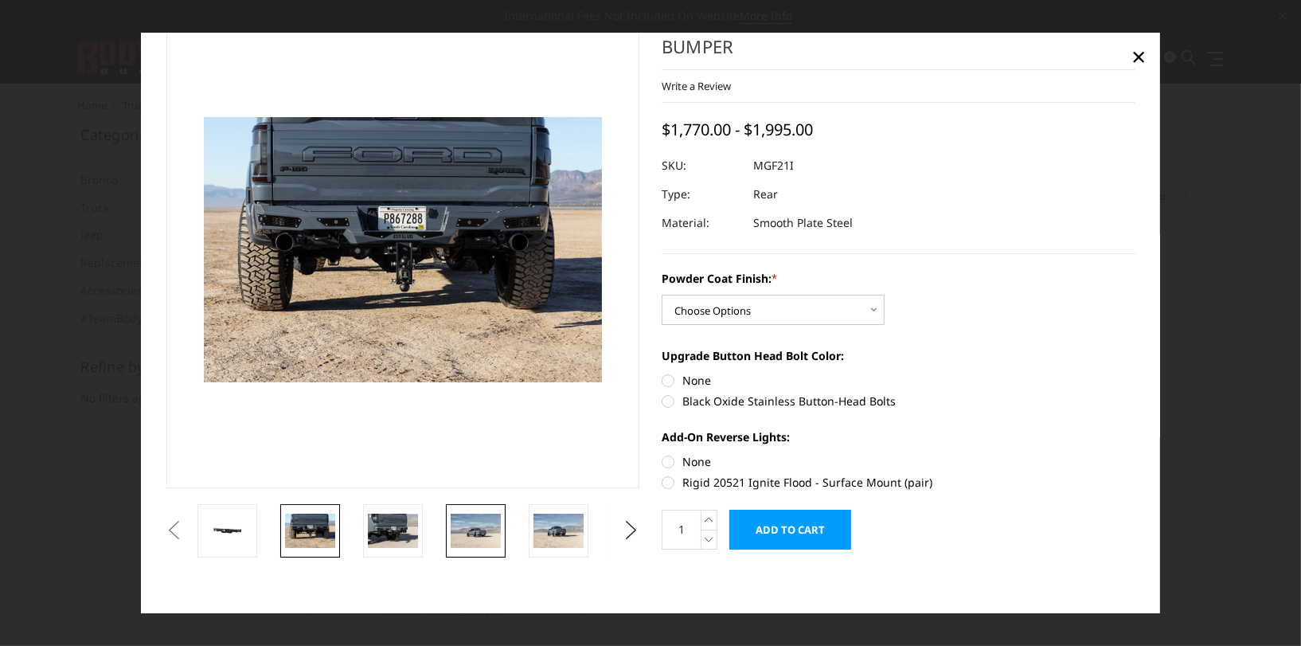
click at [471, 525] on img at bounding box center [476, 530] width 50 height 33
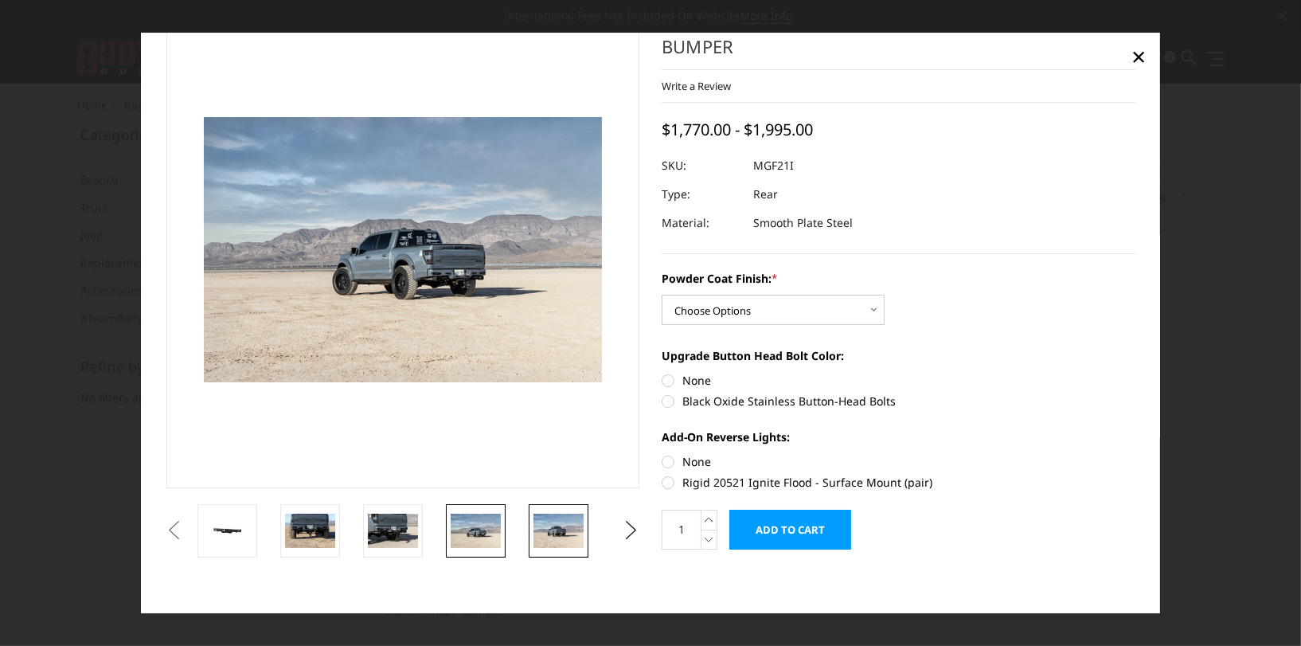
click at [552, 536] on img at bounding box center [558, 530] width 50 height 33
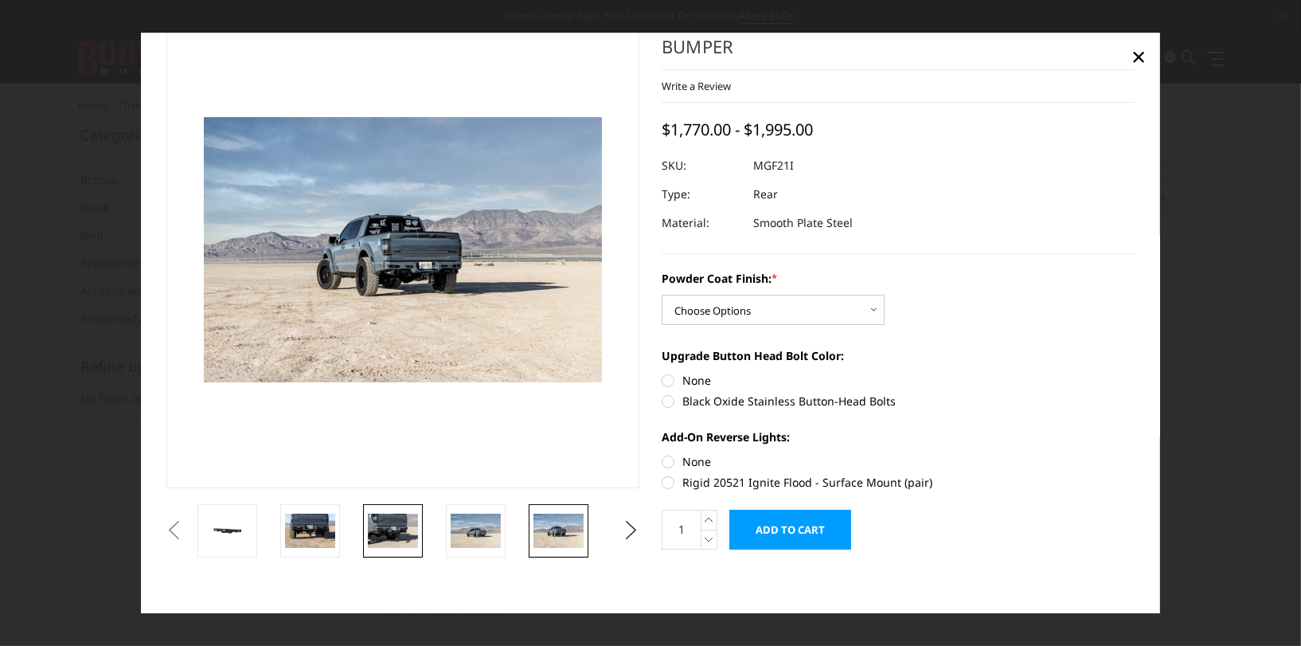
click at [410, 530] on img at bounding box center [393, 530] width 50 height 33
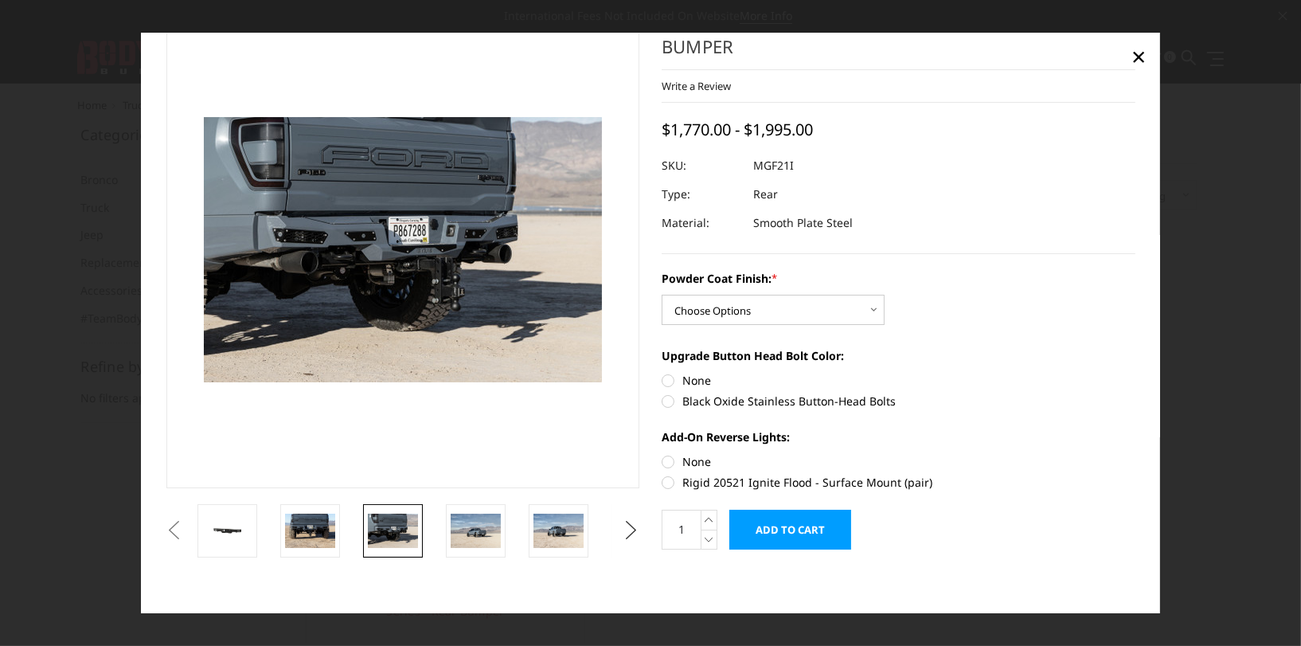
click at [622, 526] on button "Next" at bounding box center [631, 531] width 24 height 24
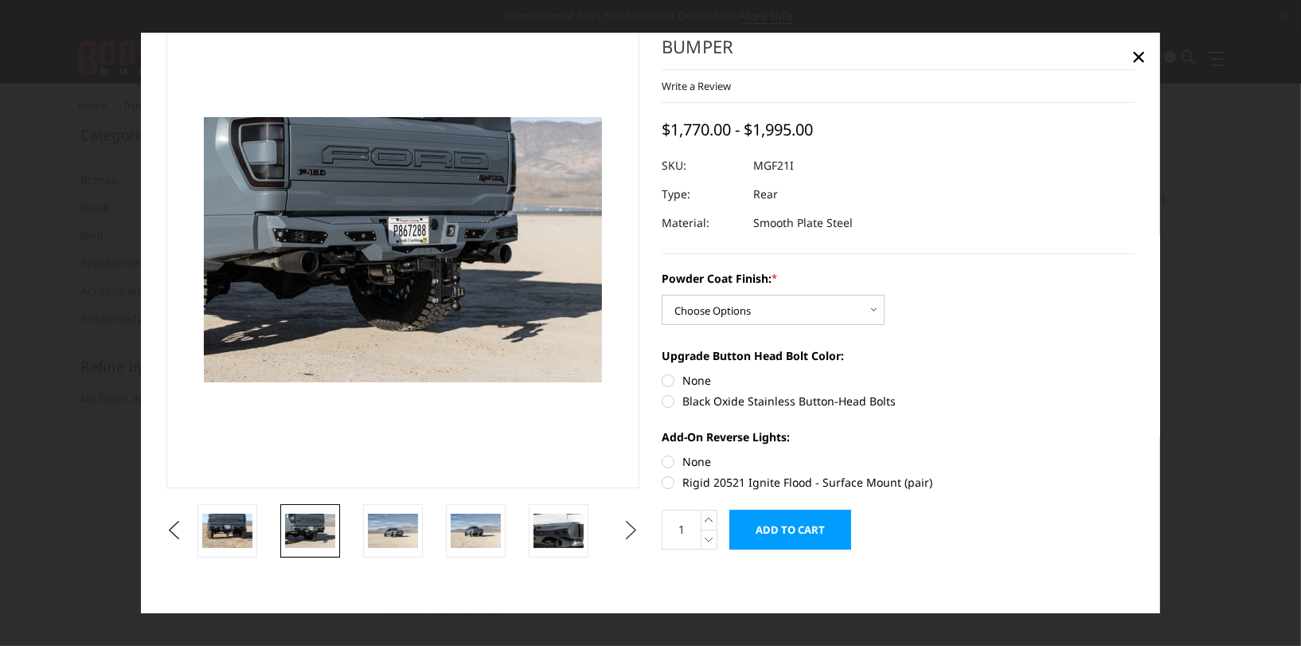
click at [622, 528] on button "Next" at bounding box center [631, 531] width 24 height 24
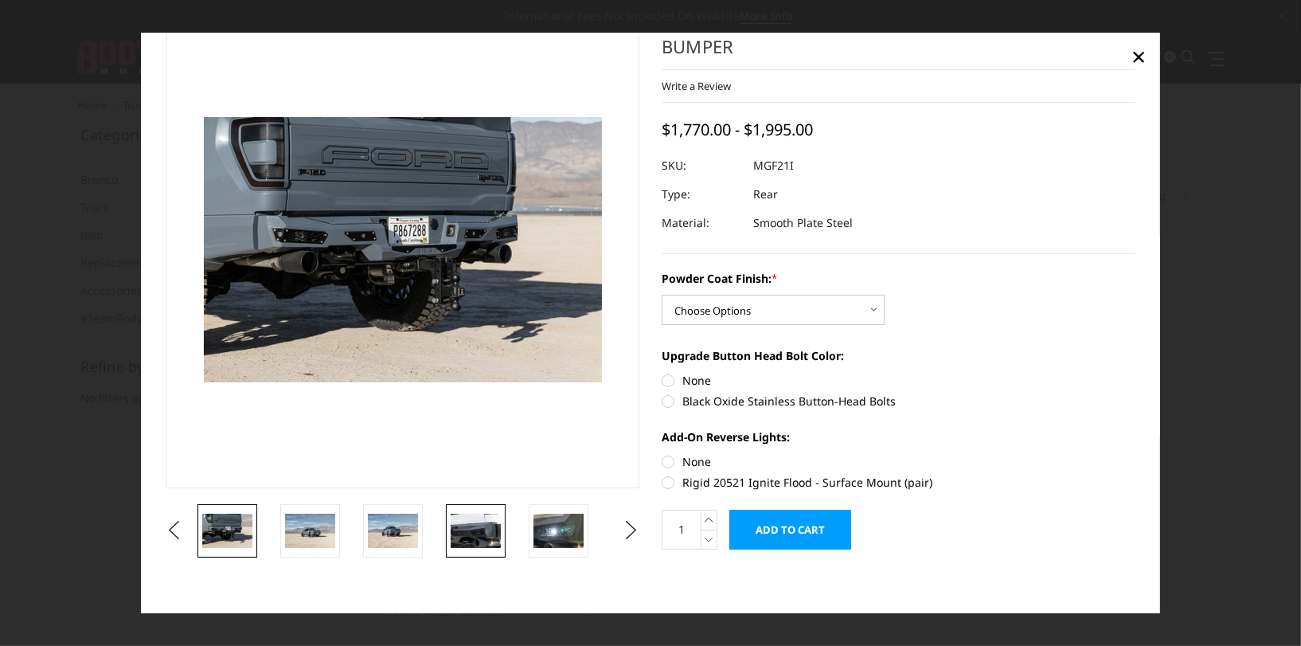
click at [482, 529] on img at bounding box center [476, 530] width 50 height 33
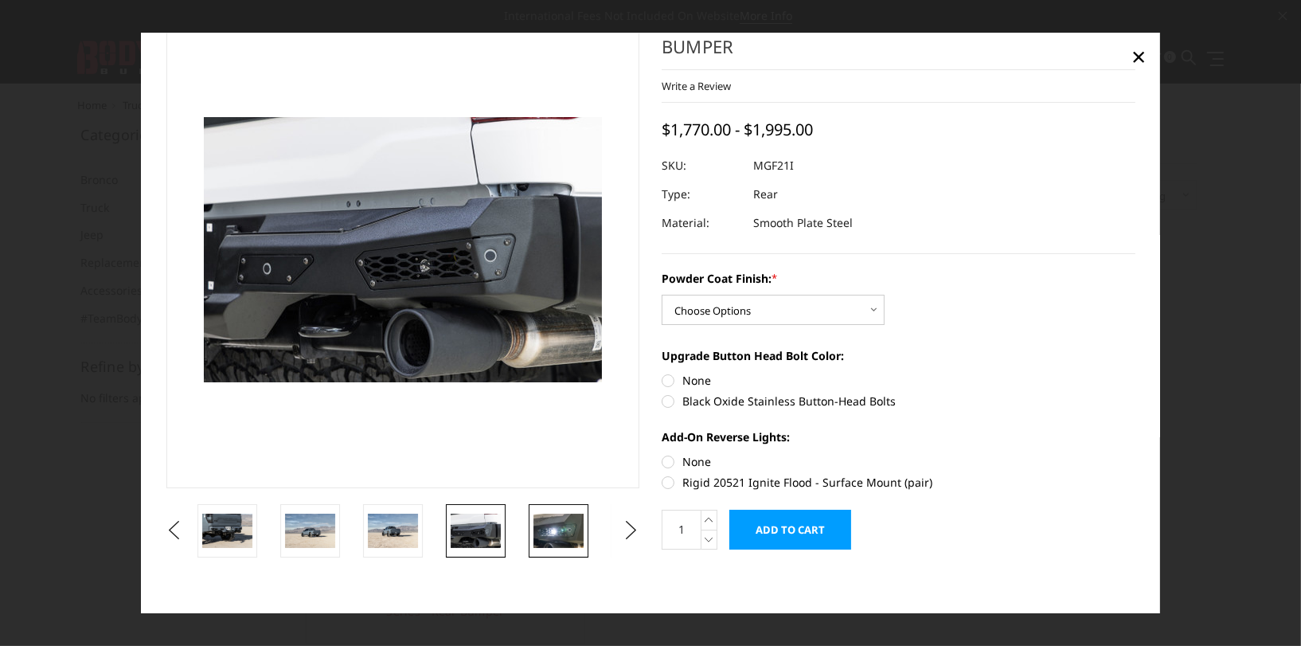
click at [564, 540] on img at bounding box center [558, 530] width 50 height 33
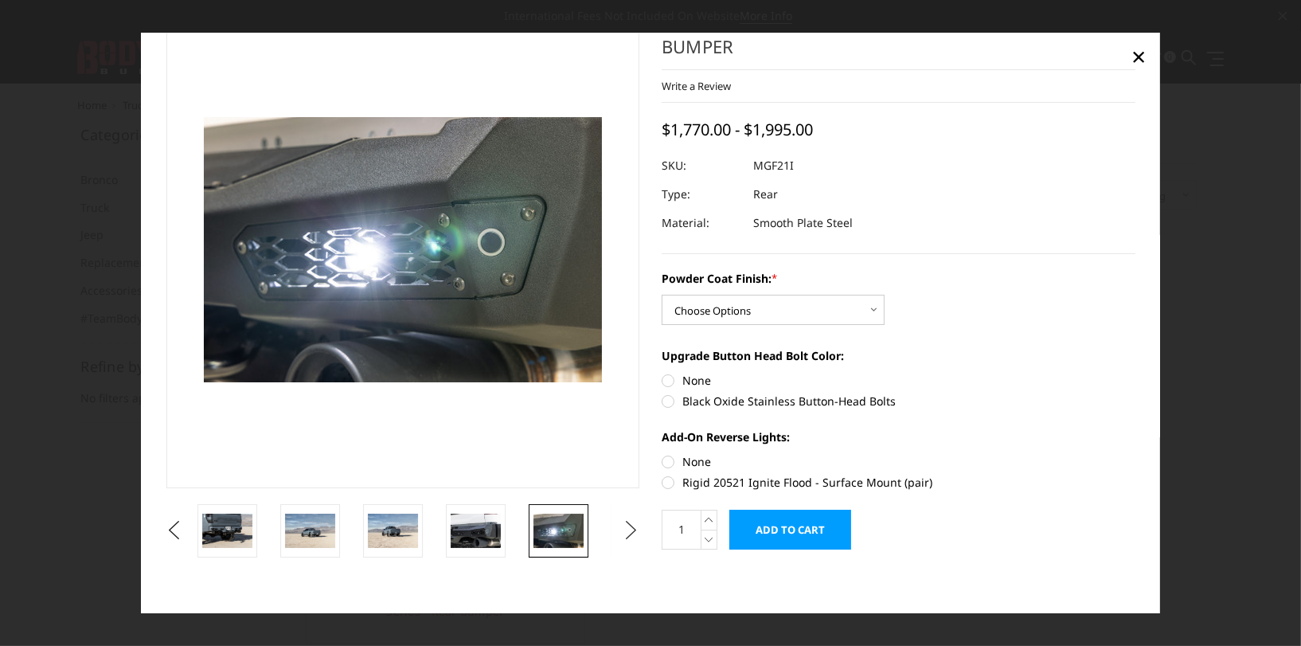
click at [621, 531] on button "Next" at bounding box center [631, 531] width 24 height 24
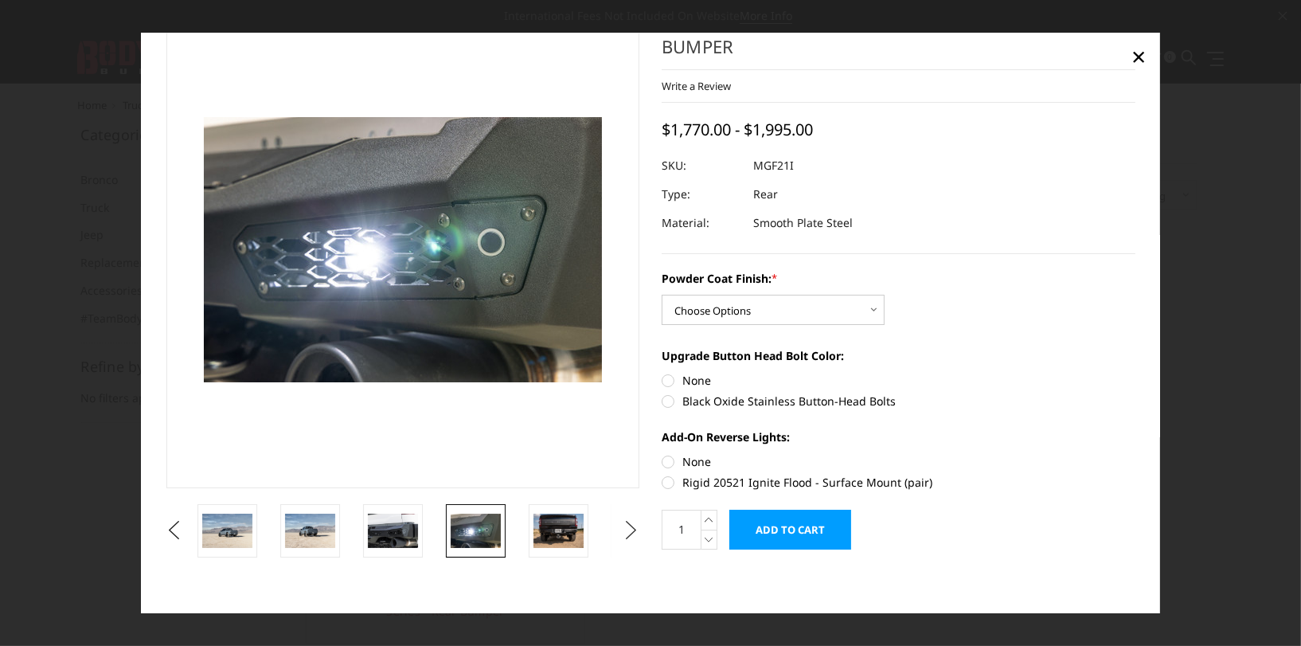
click at [621, 531] on button "Next" at bounding box center [631, 531] width 24 height 24
click at [465, 522] on img at bounding box center [476, 530] width 50 height 33
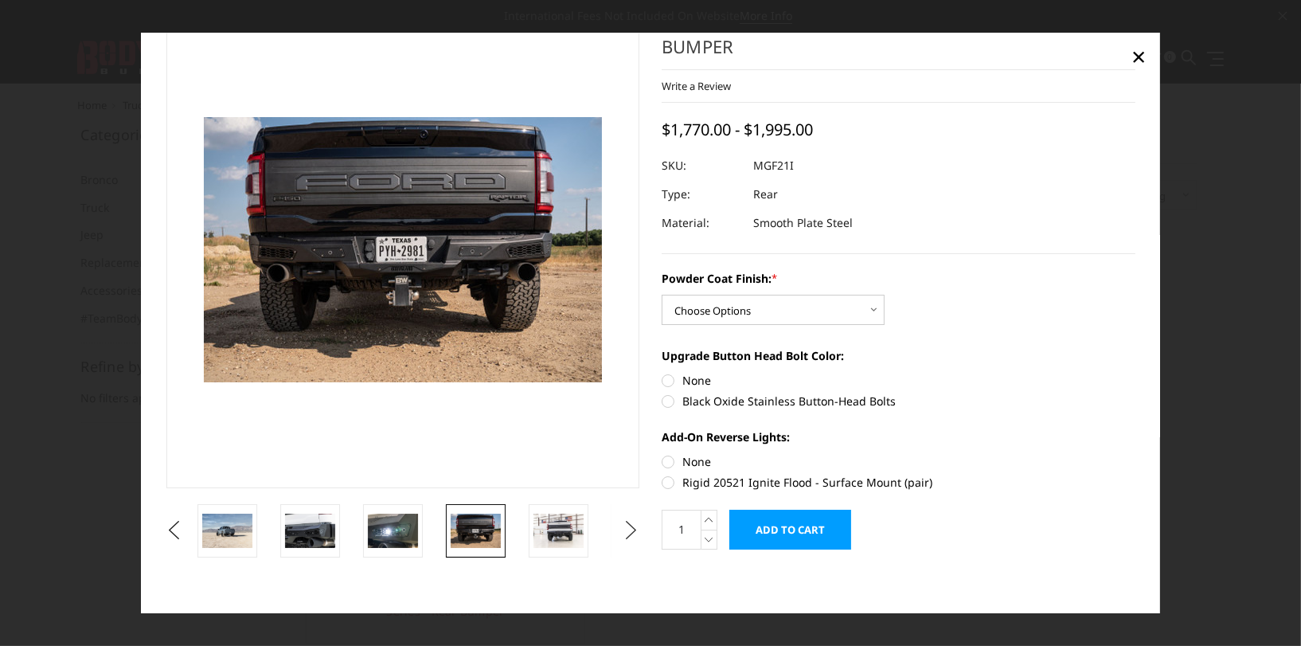
click at [622, 521] on button "Next" at bounding box center [631, 531] width 24 height 24
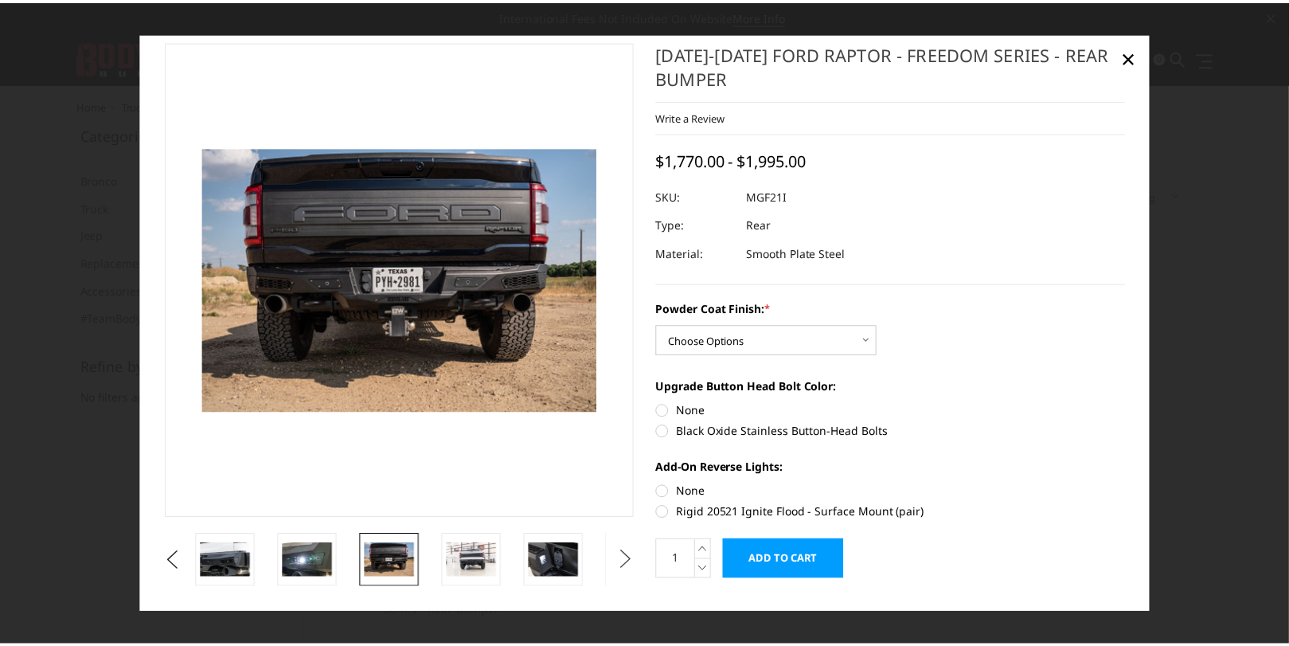
scroll to position [0, 0]
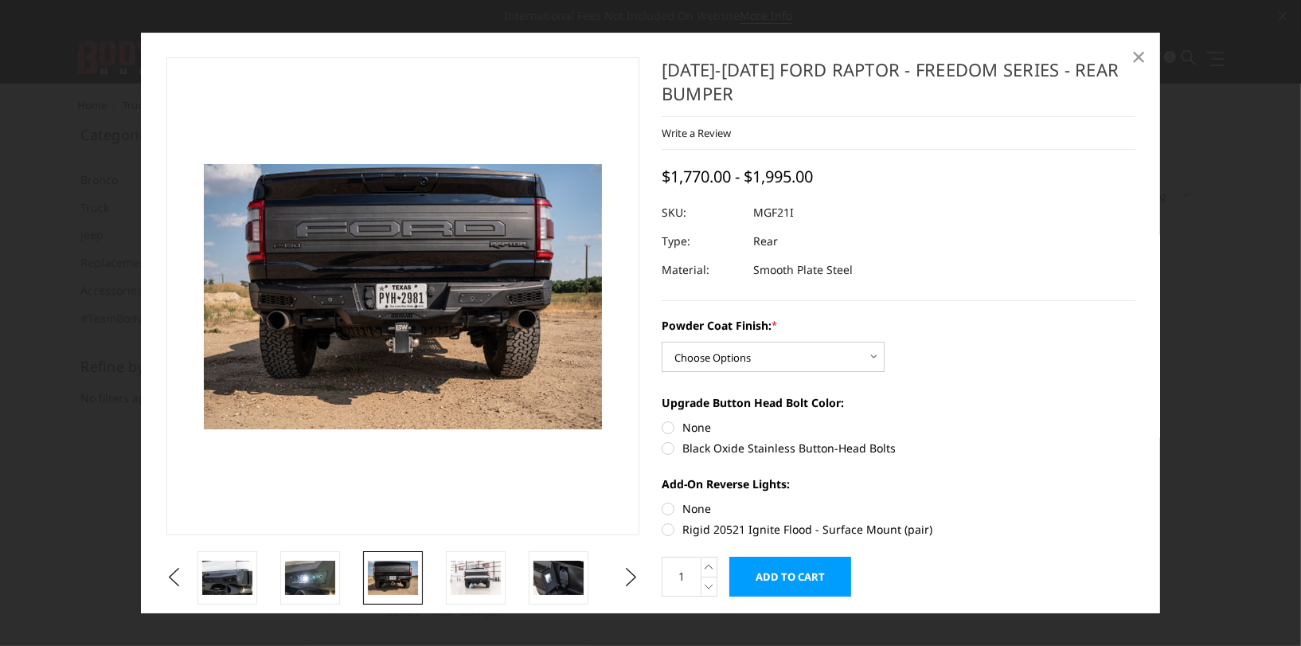
click at [1144, 62] on span "×" at bounding box center [1139, 56] width 14 height 34
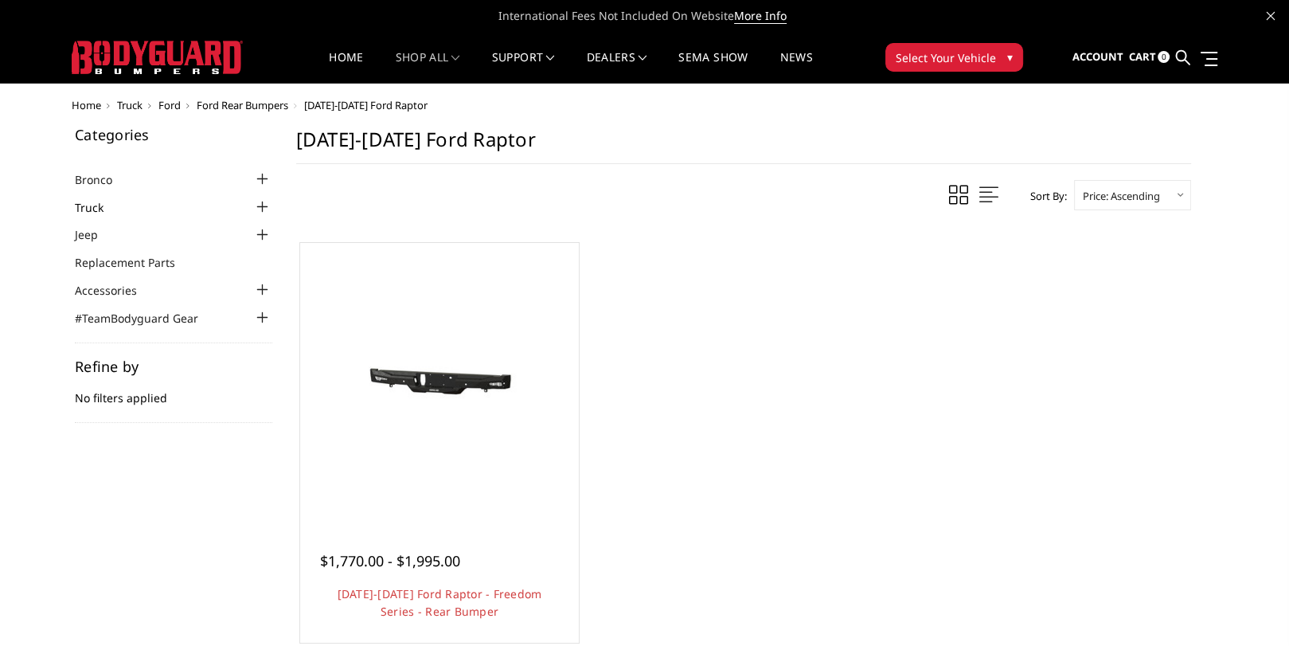
click at [105, 206] on link "Truck" at bounding box center [99, 207] width 49 height 17
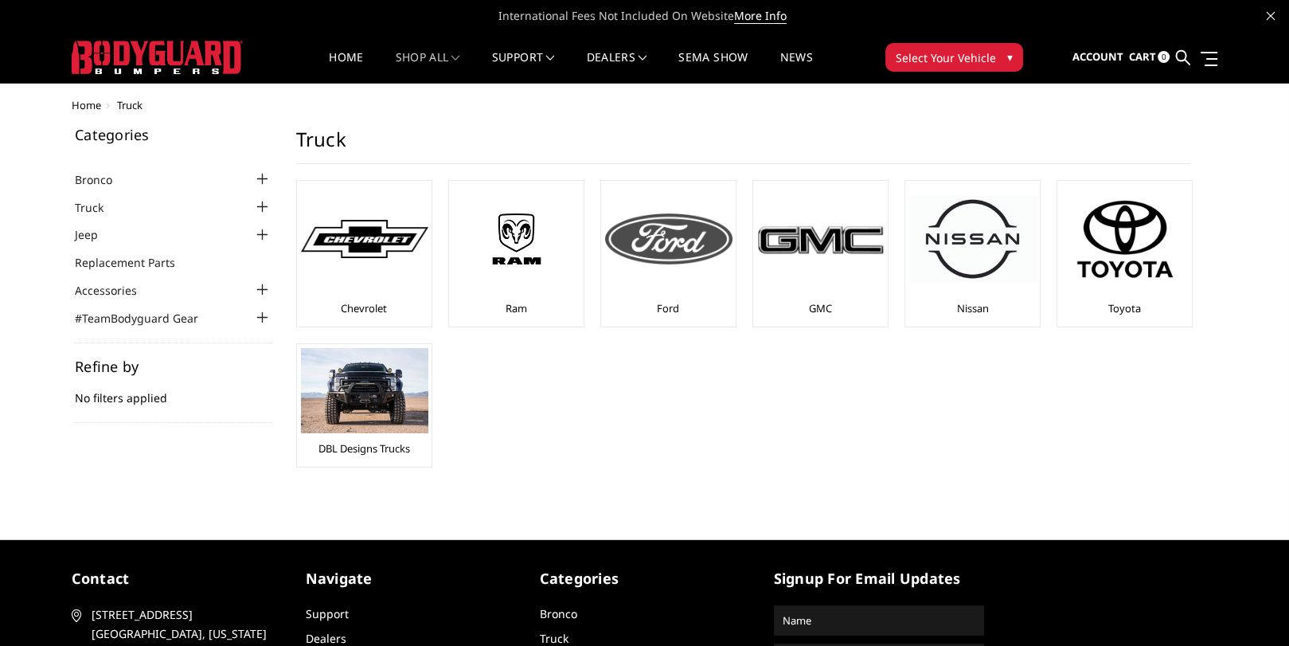
click at [661, 291] on div at bounding box center [668, 239] width 127 height 108
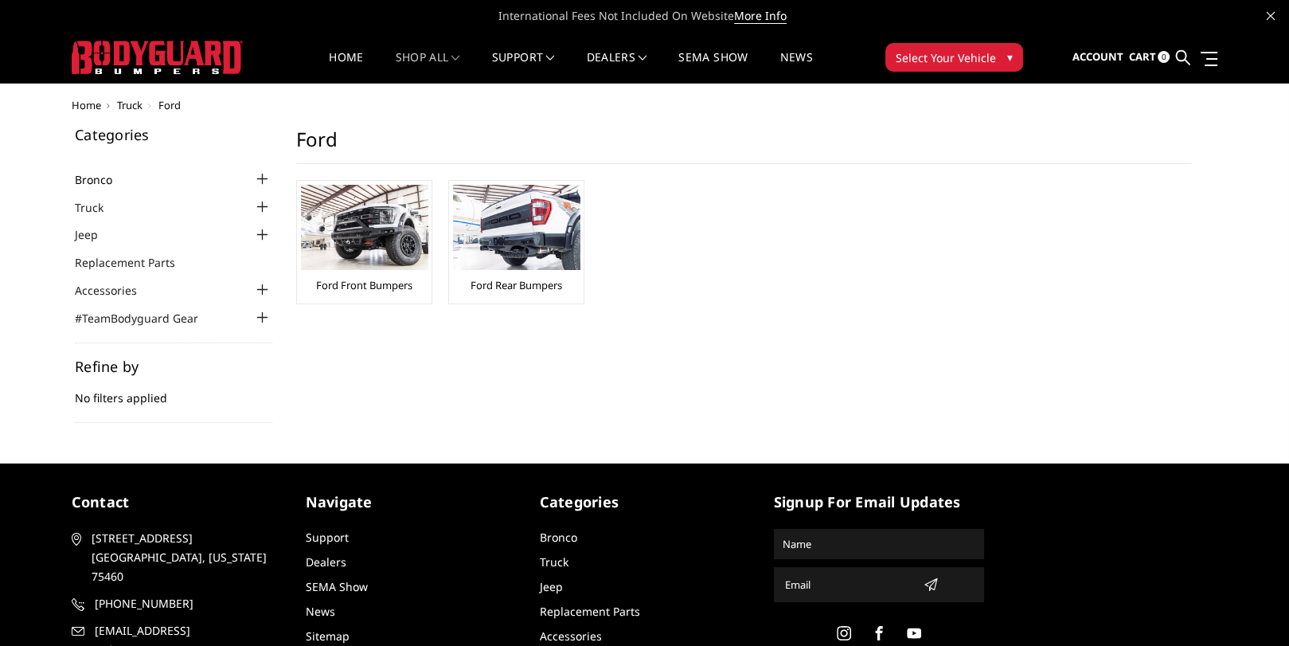
click at [104, 179] on link "Bronco" at bounding box center [103, 179] width 57 height 17
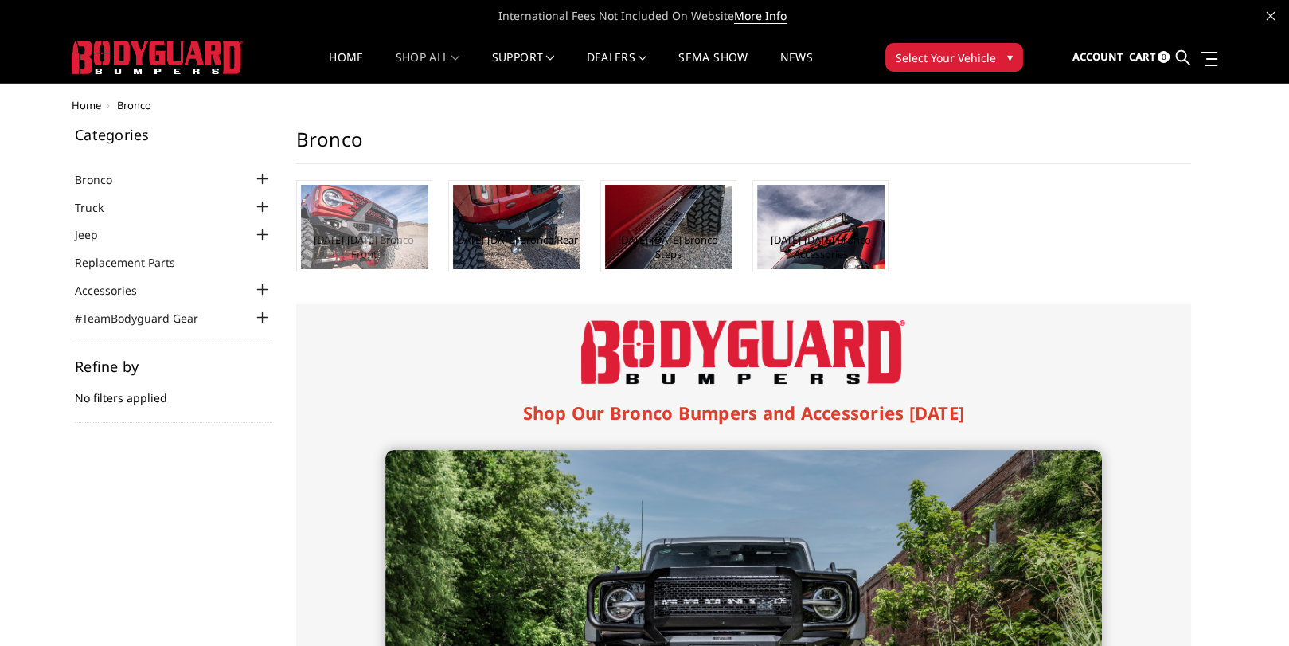
click at [376, 229] on img at bounding box center [364, 227] width 127 height 84
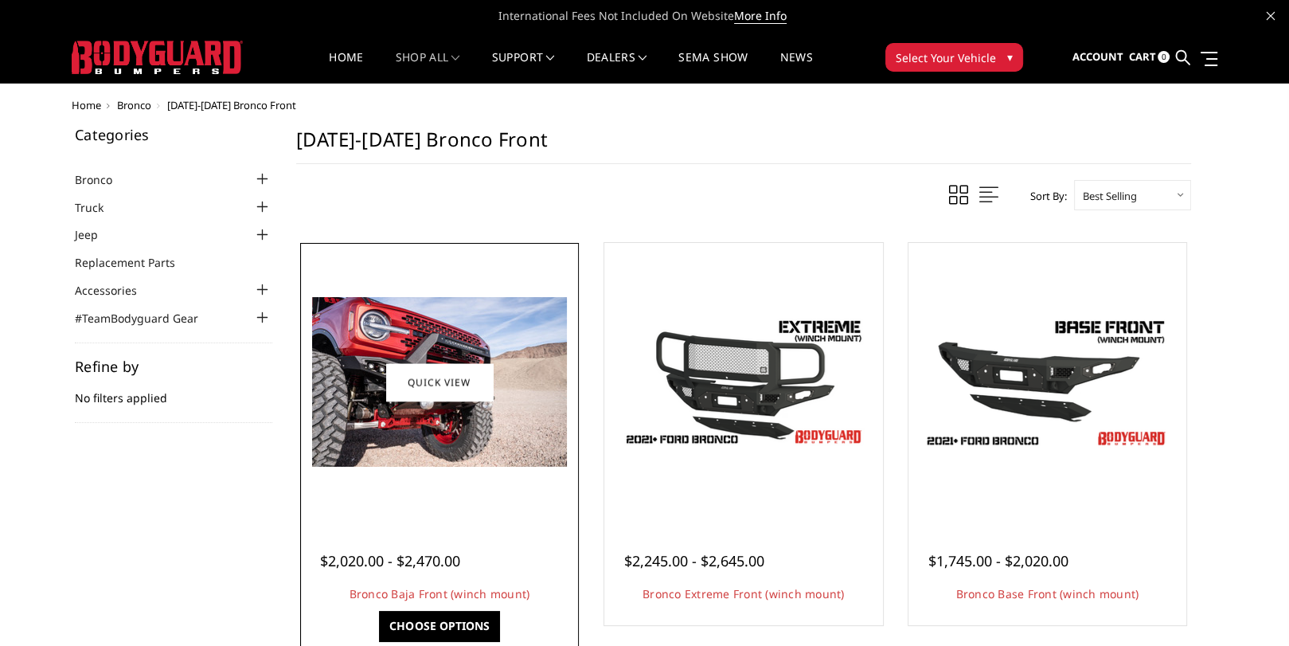
click at [505, 397] on img at bounding box center [439, 382] width 255 height 170
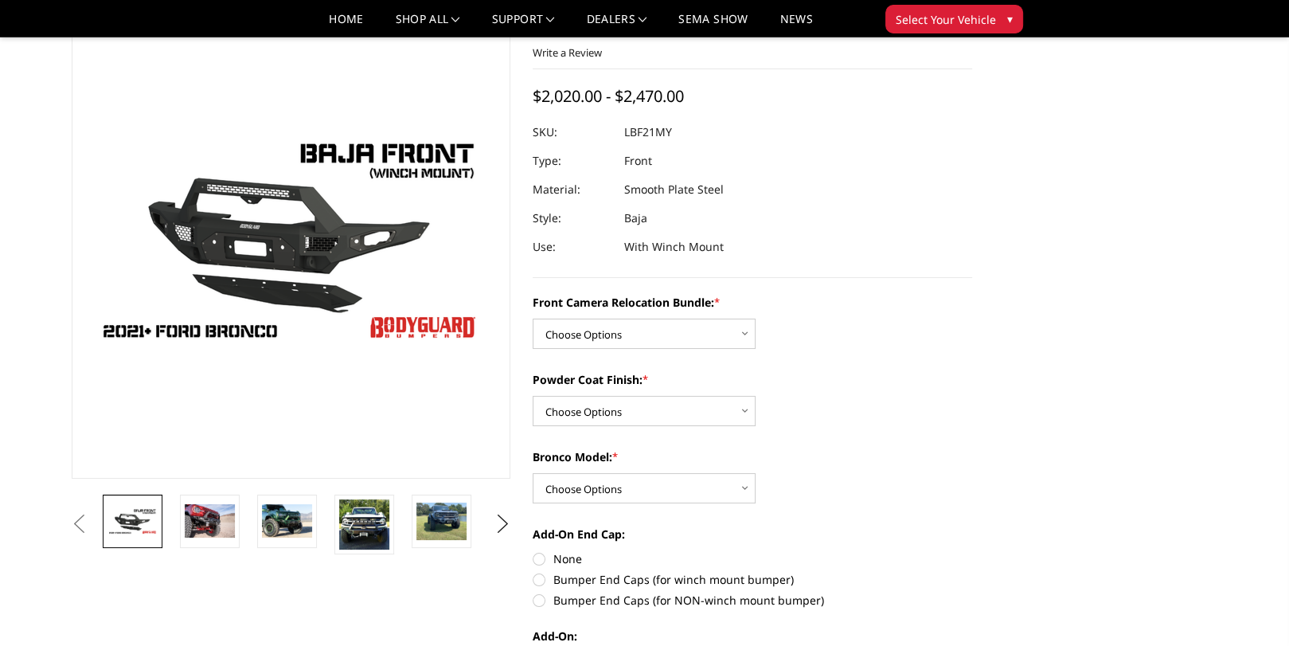
scroll to position [239, 0]
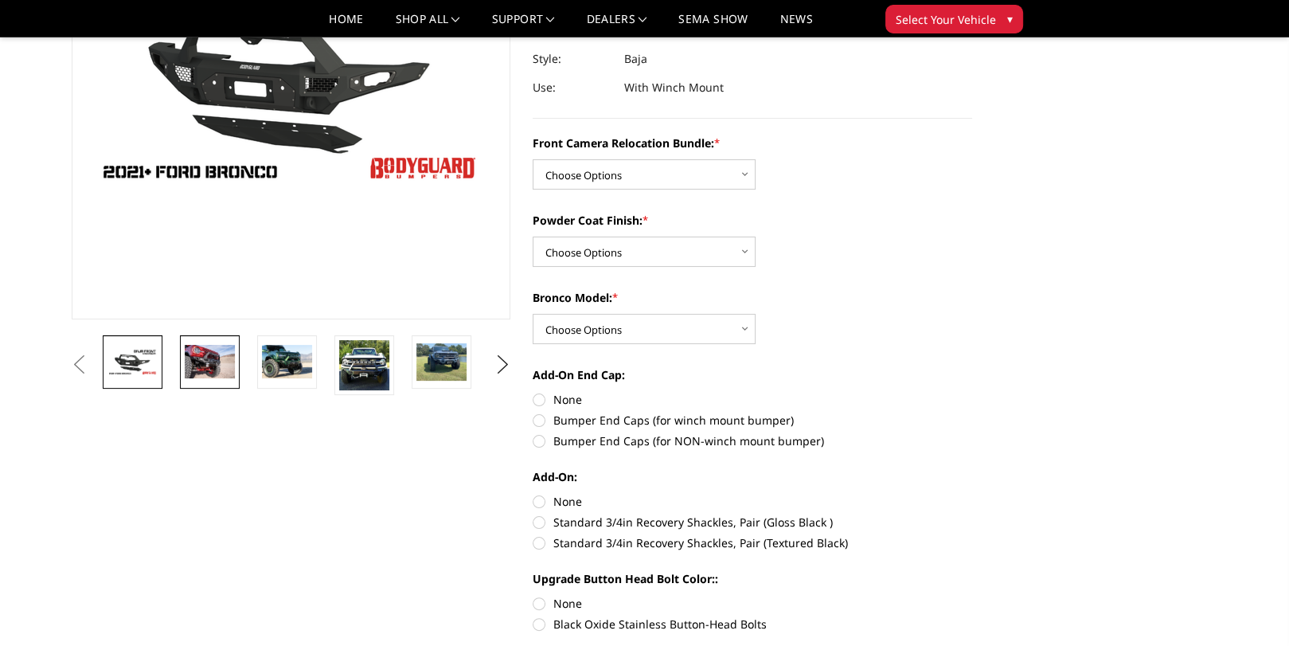
click at [218, 367] on img at bounding box center [210, 361] width 50 height 33
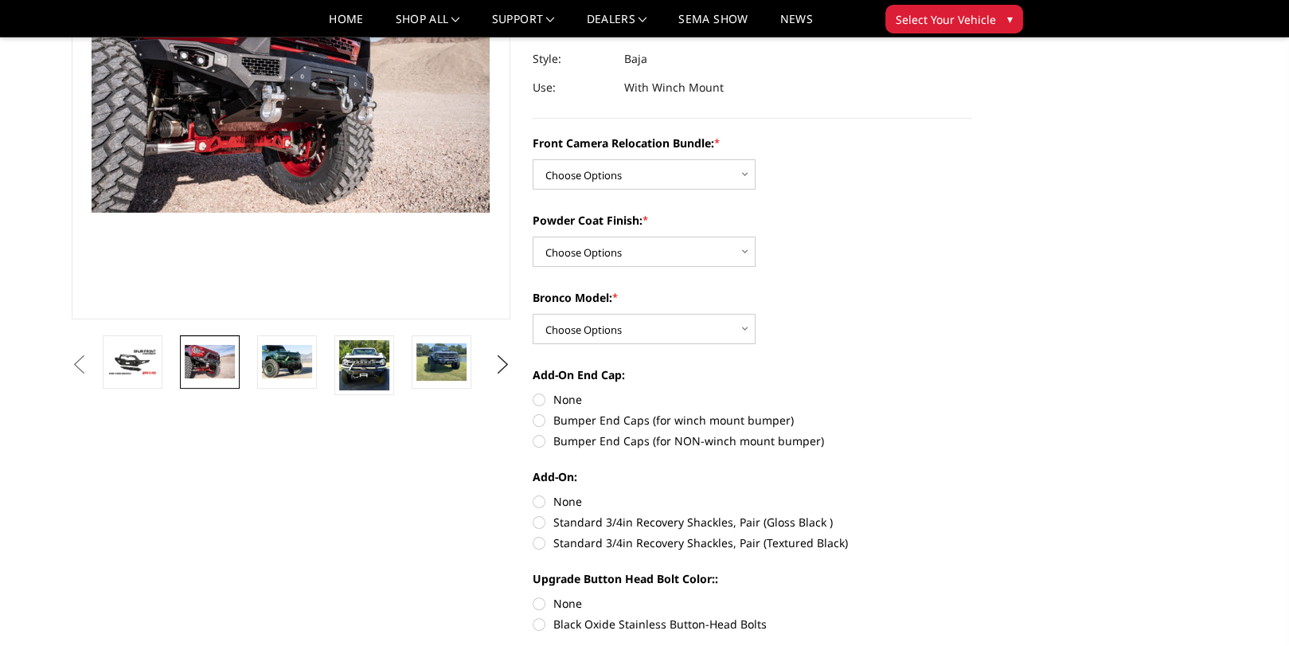
scroll to position [218, 0]
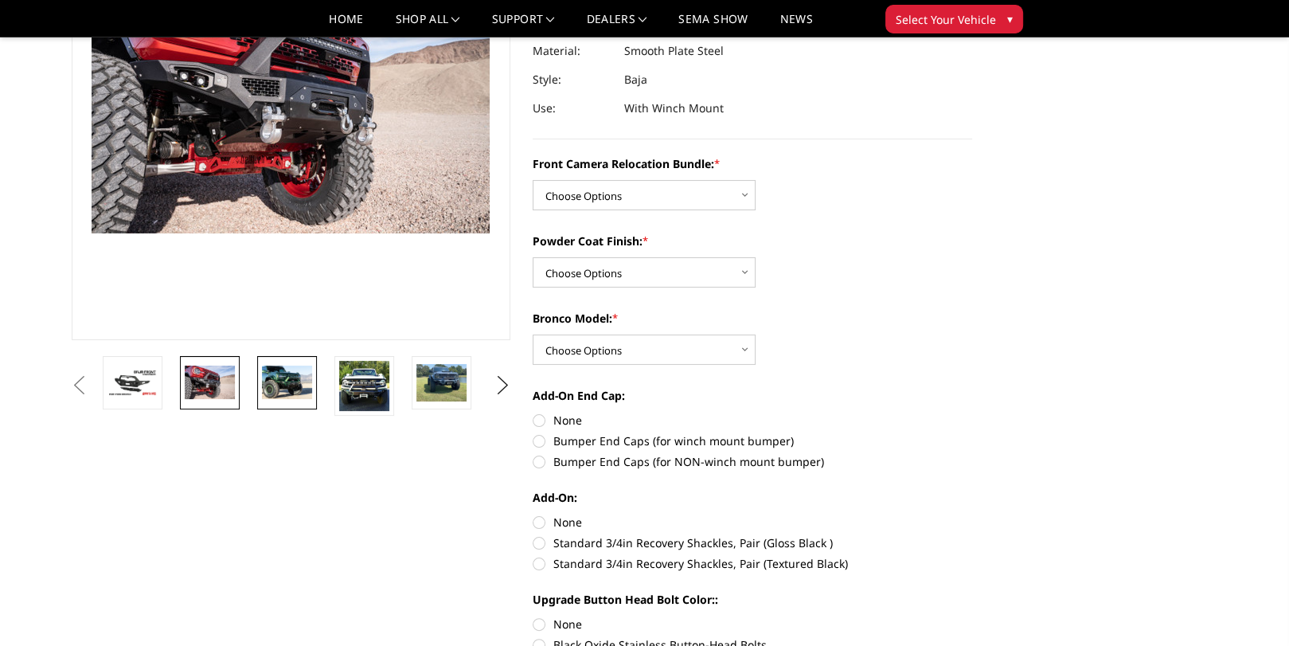
click at [291, 390] on img at bounding box center [287, 381] width 50 height 33
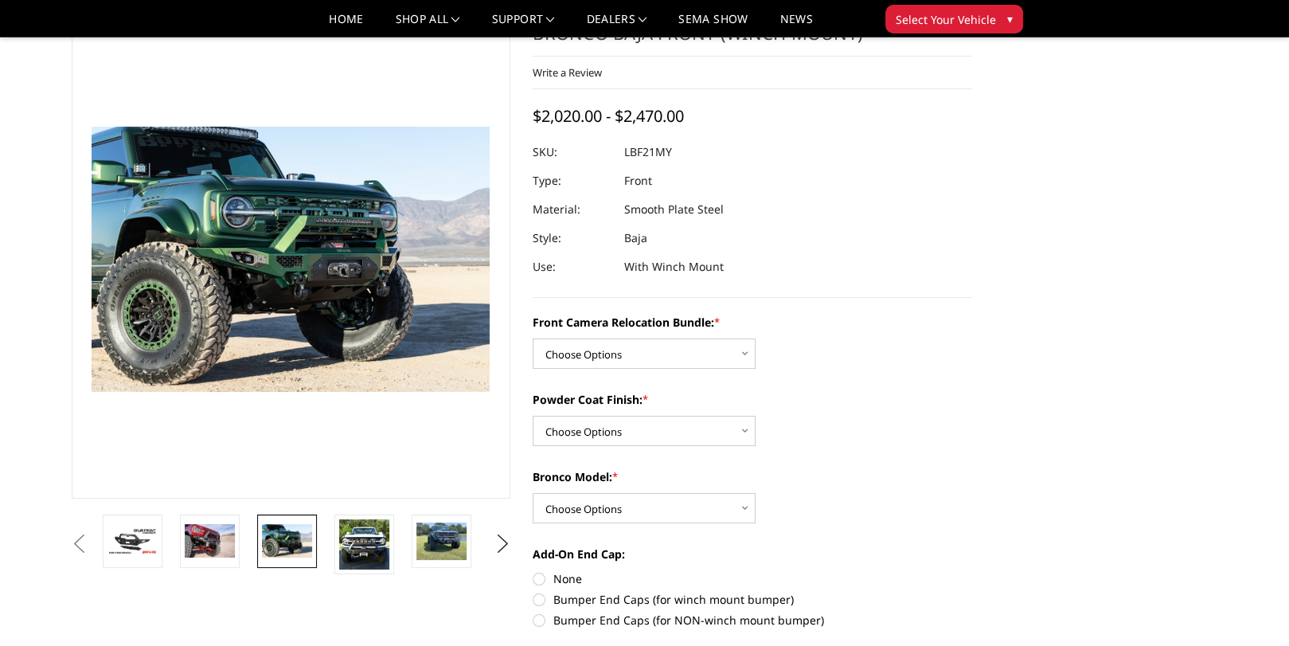
scroll to position [59, 0]
click at [455, 534] on img at bounding box center [441, 541] width 50 height 37
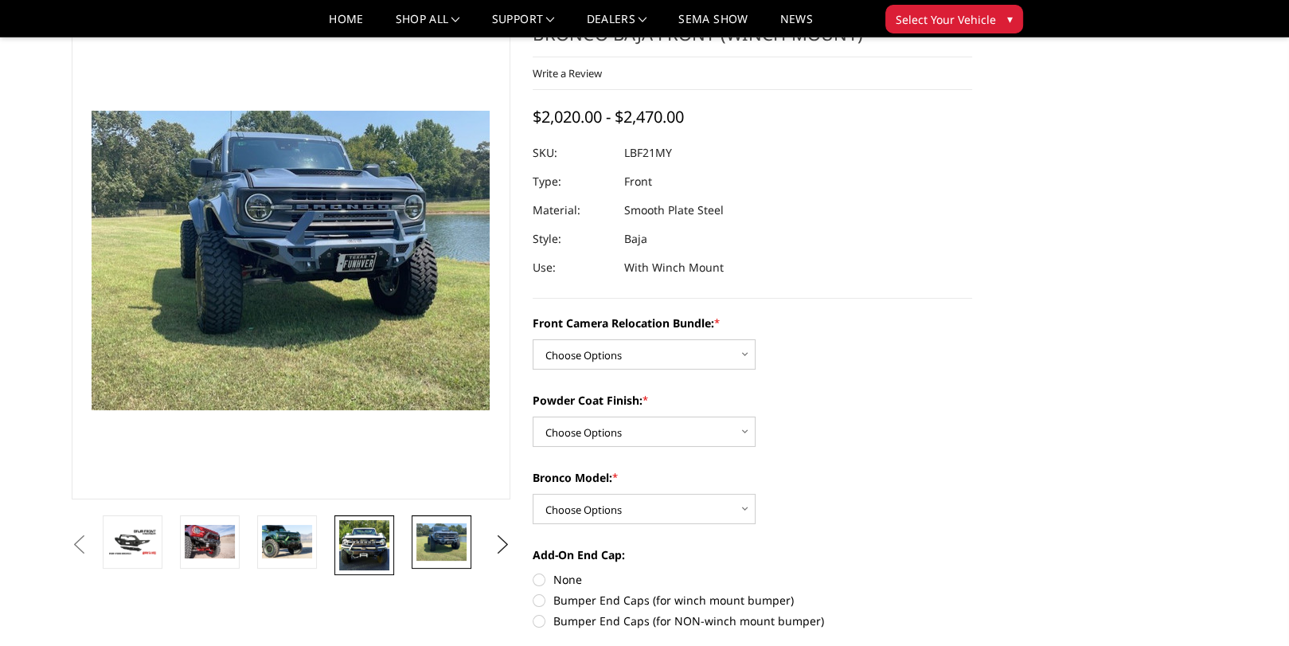
click at [361, 532] on img at bounding box center [364, 545] width 50 height 50
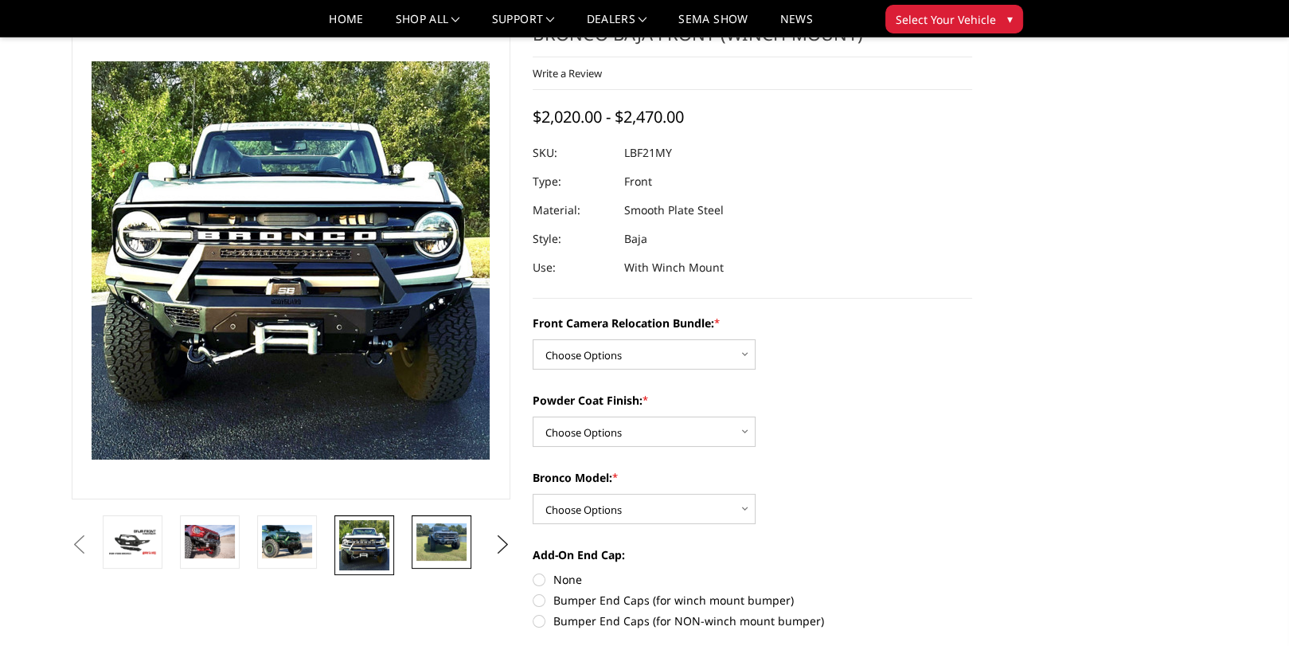
click at [453, 549] on img at bounding box center [441, 541] width 50 height 37
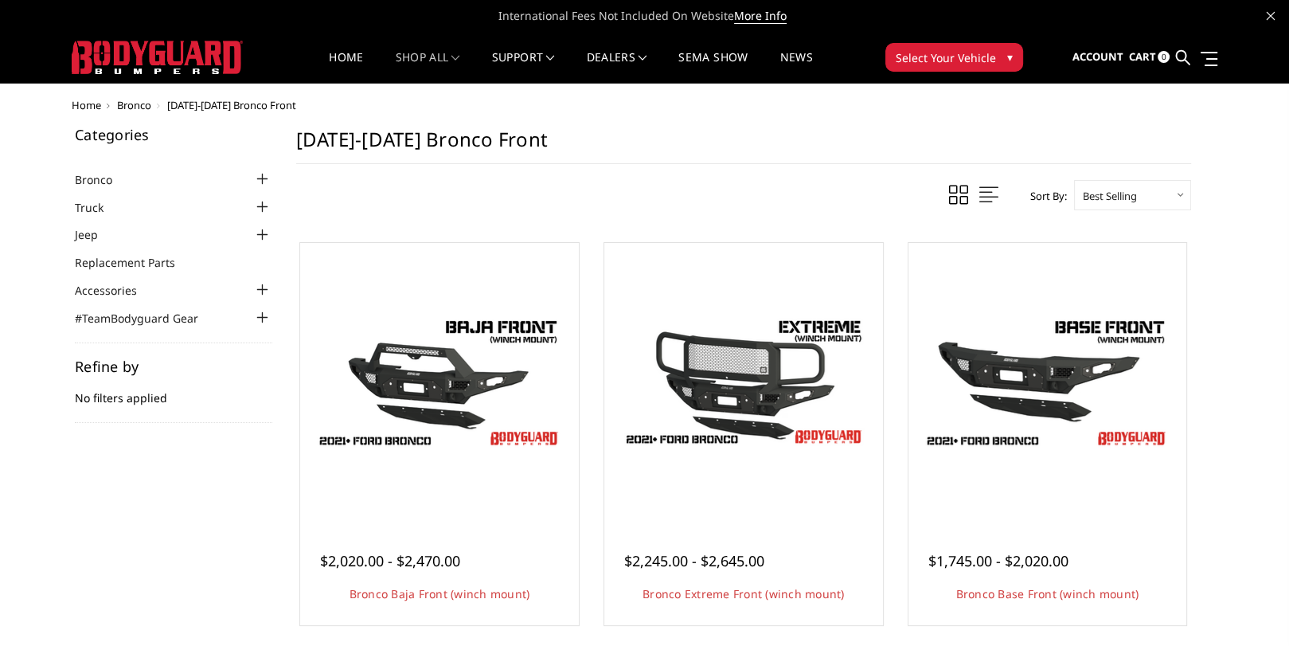
click at [264, 175] on div at bounding box center [262, 179] width 19 height 19
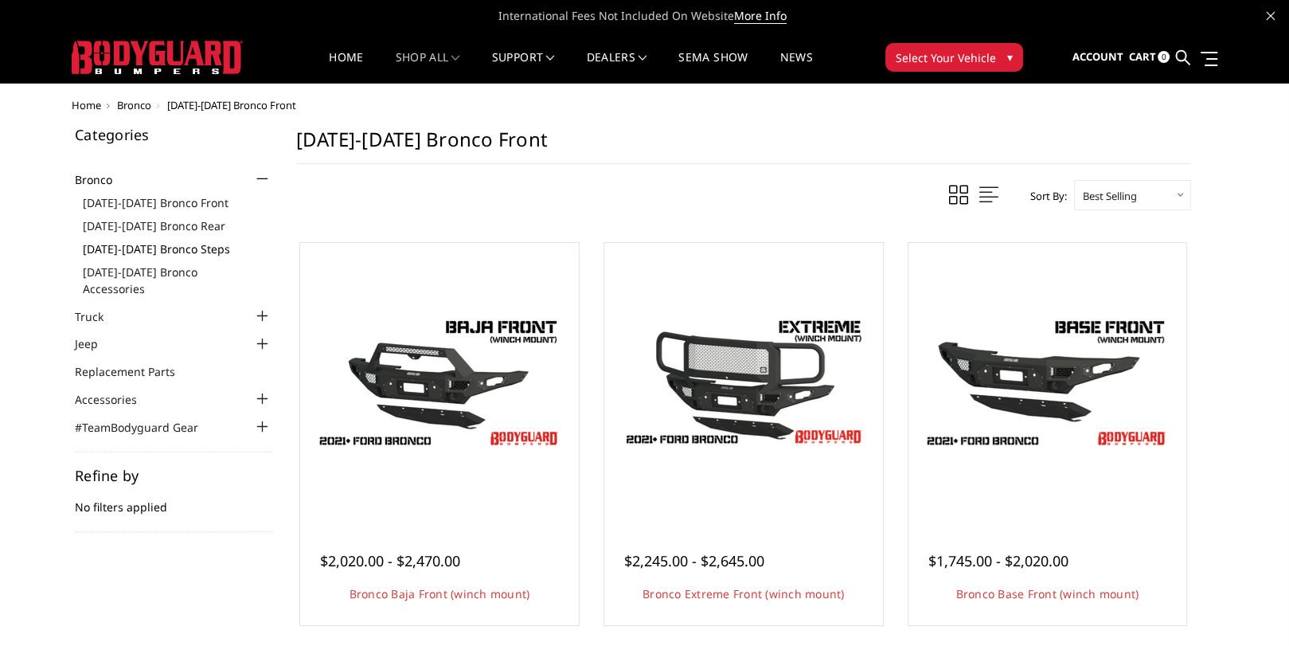
click at [170, 243] on link "[DATE]-[DATE] Bronco Steps" at bounding box center [177, 248] width 189 height 17
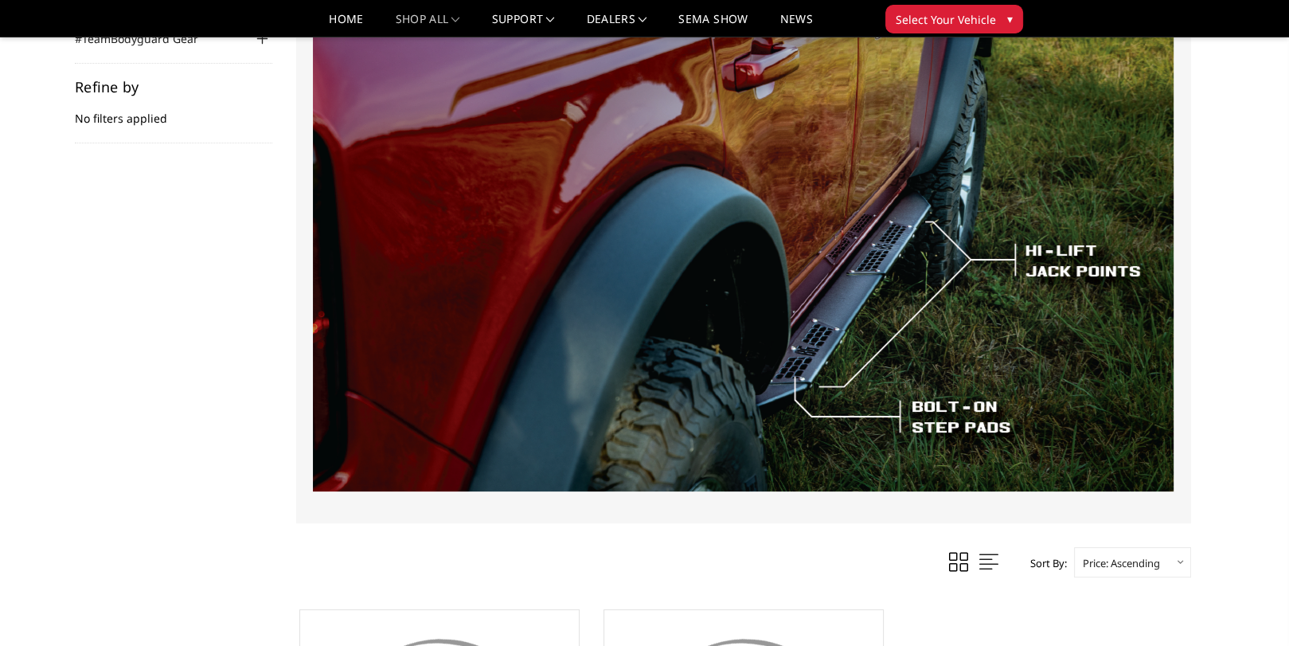
scroll to position [239, 0]
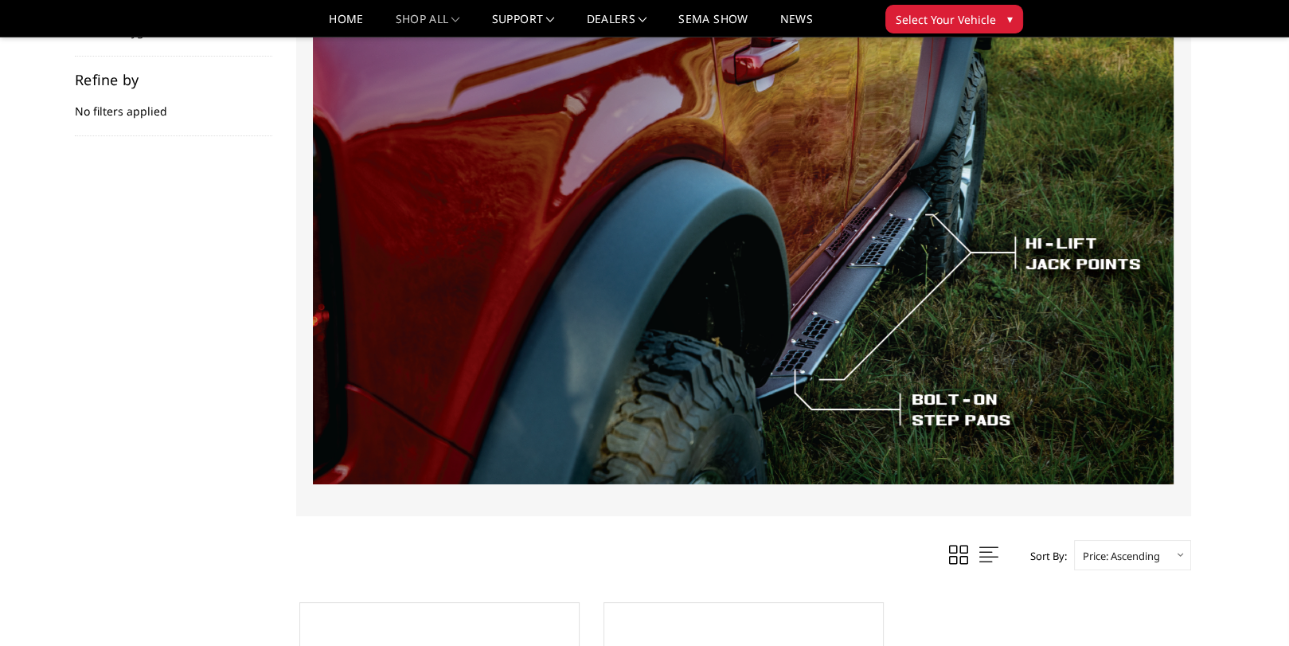
click at [867, 294] on img at bounding box center [743, 197] width 860 height 574
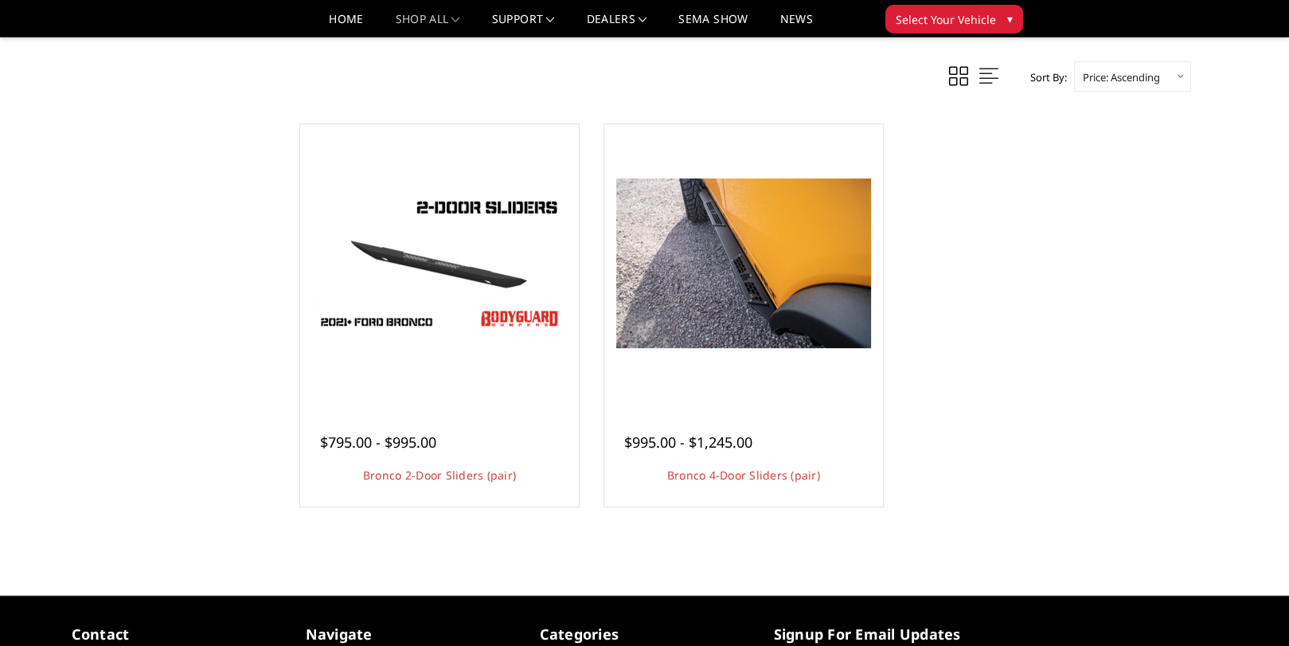
scroll to position [716, 0]
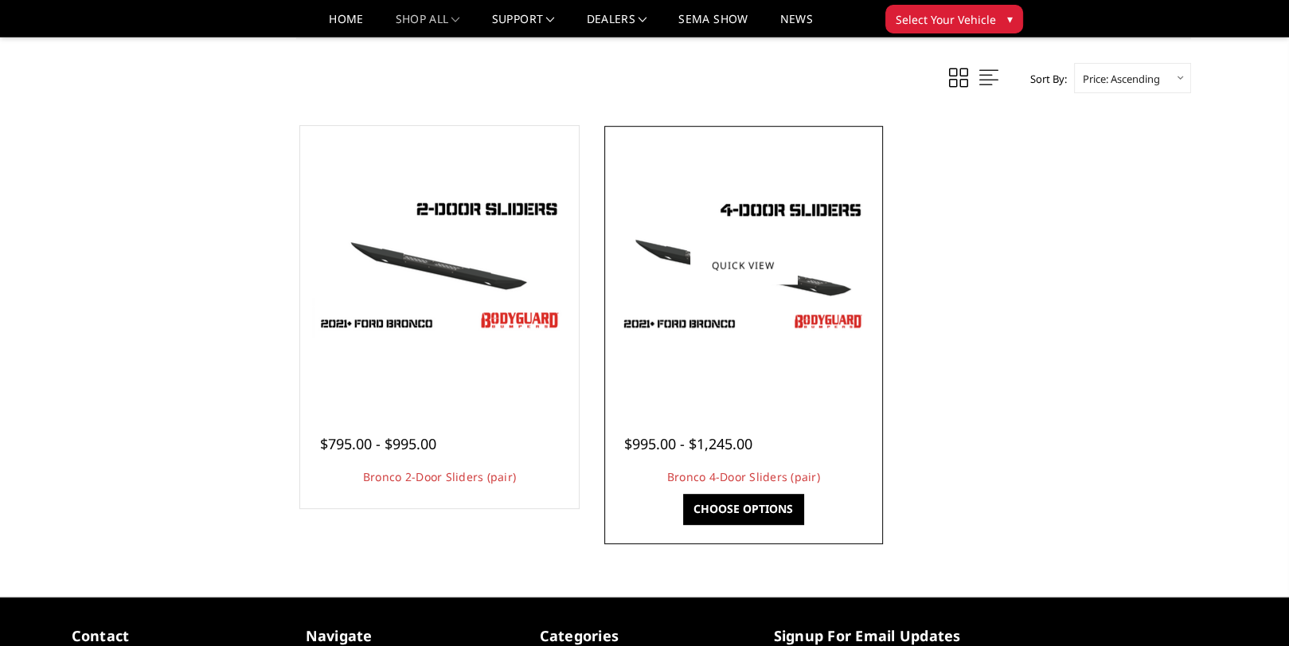
click at [838, 278] on img at bounding box center [743, 264] width 255 height 143
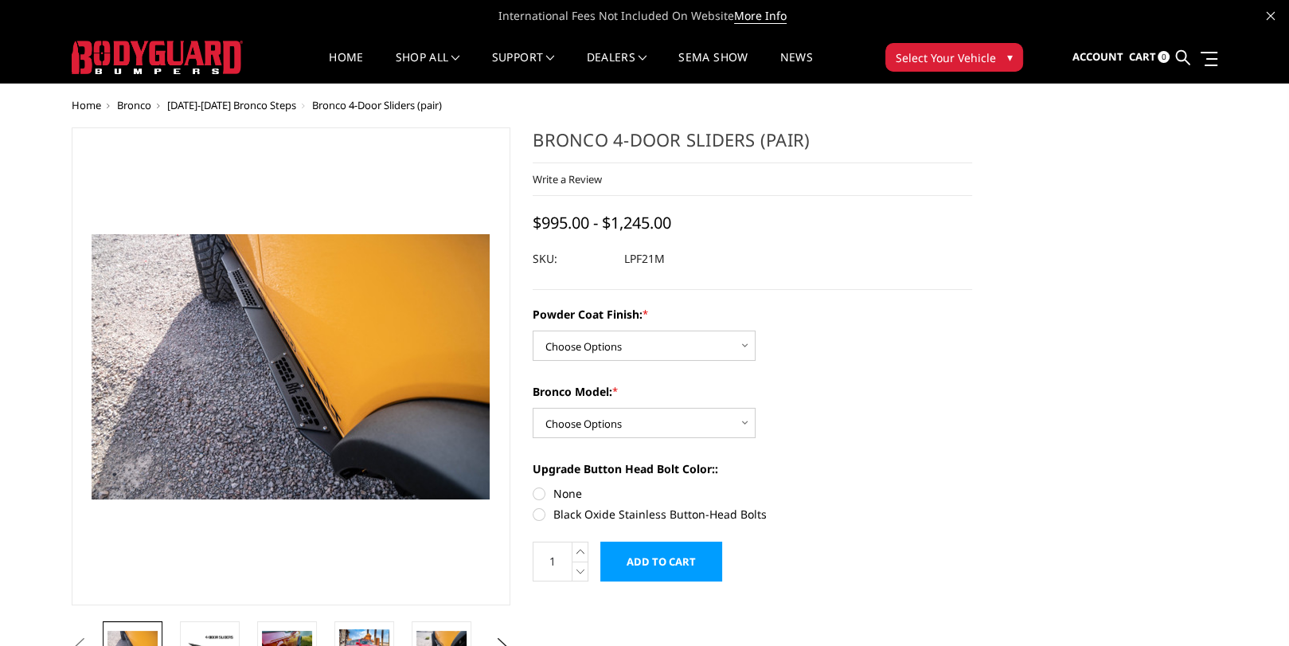
click at [299, 372] on img at bounding box center [279, 362] width 1019 height 679
